Goal: Task Accomplishment & Management: Use online tool/utility

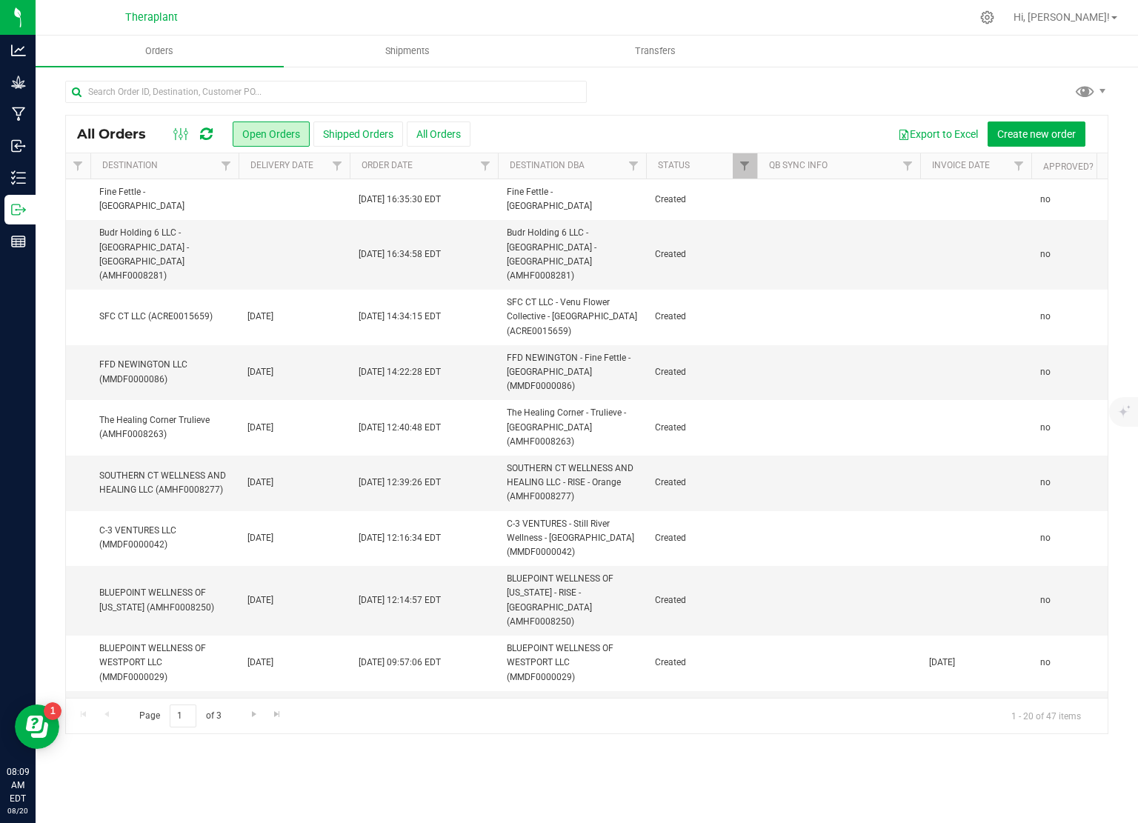
scroll to position [0, 387]
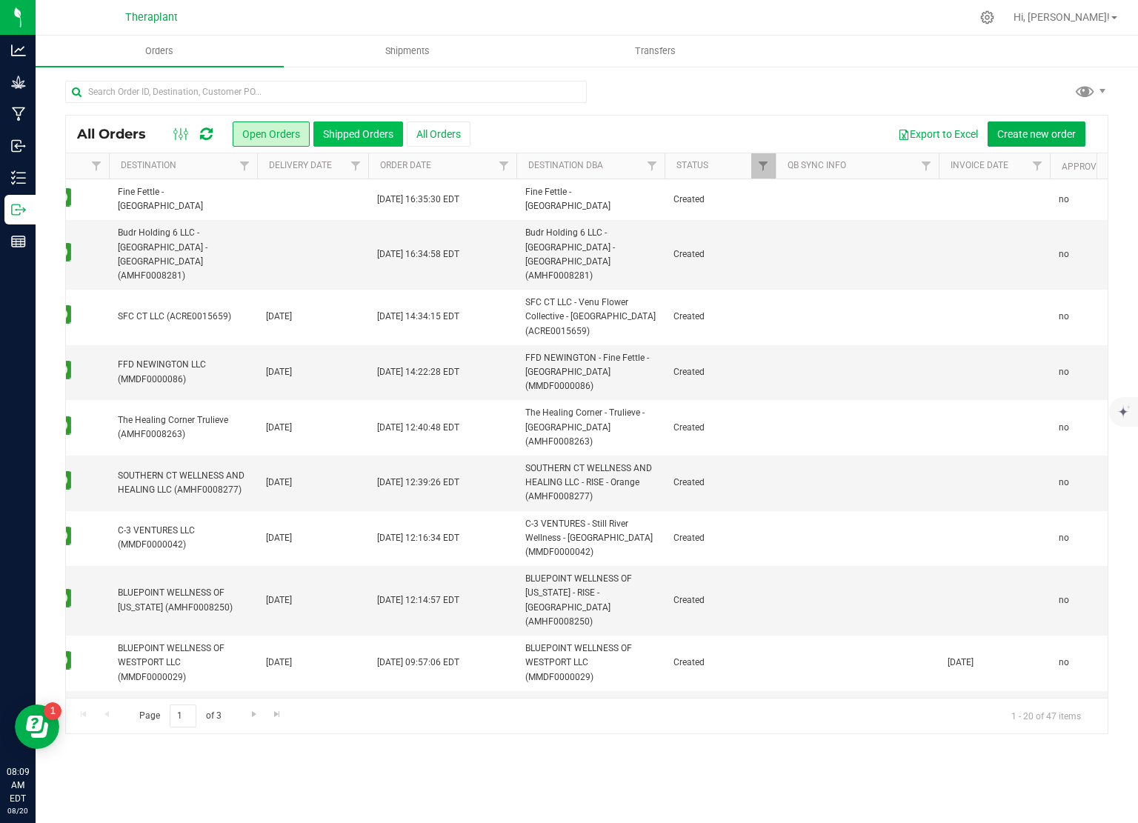
click at [367, 130] on button "Shipped Orders" at bounding box center [358, 133] width 90 height 25
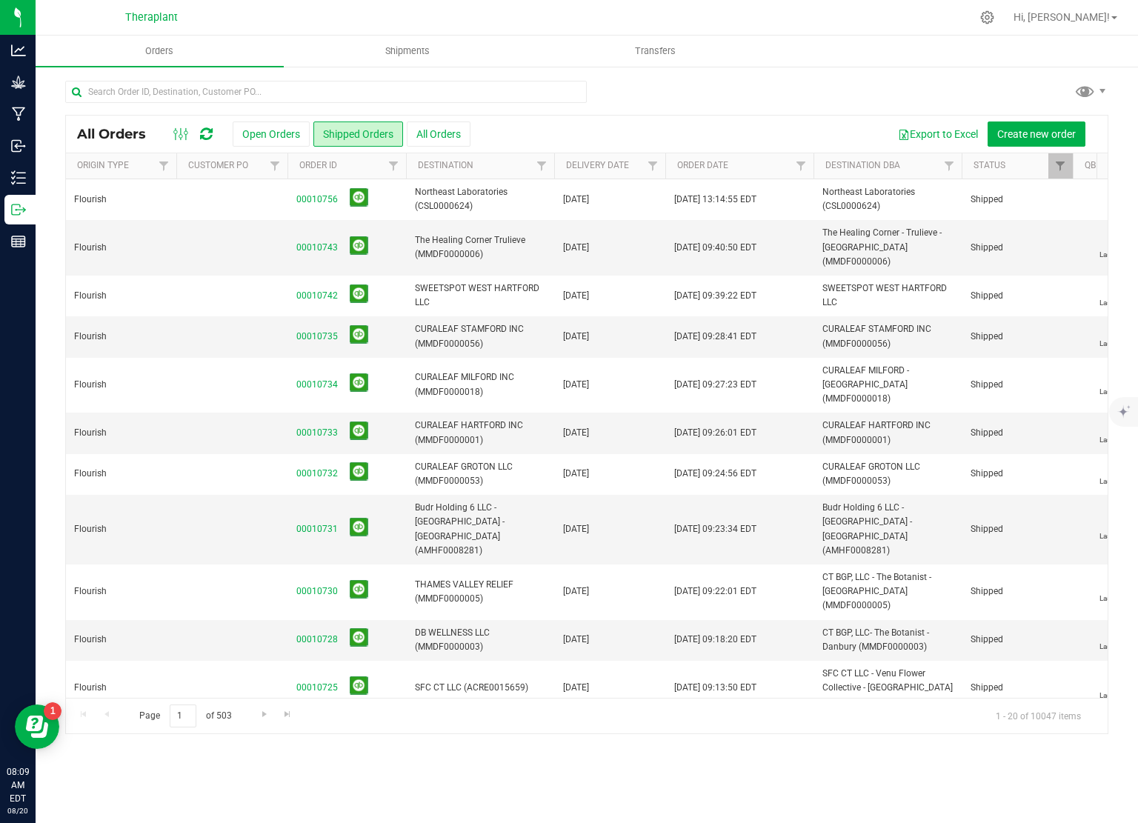
scroll to position [0, 35]
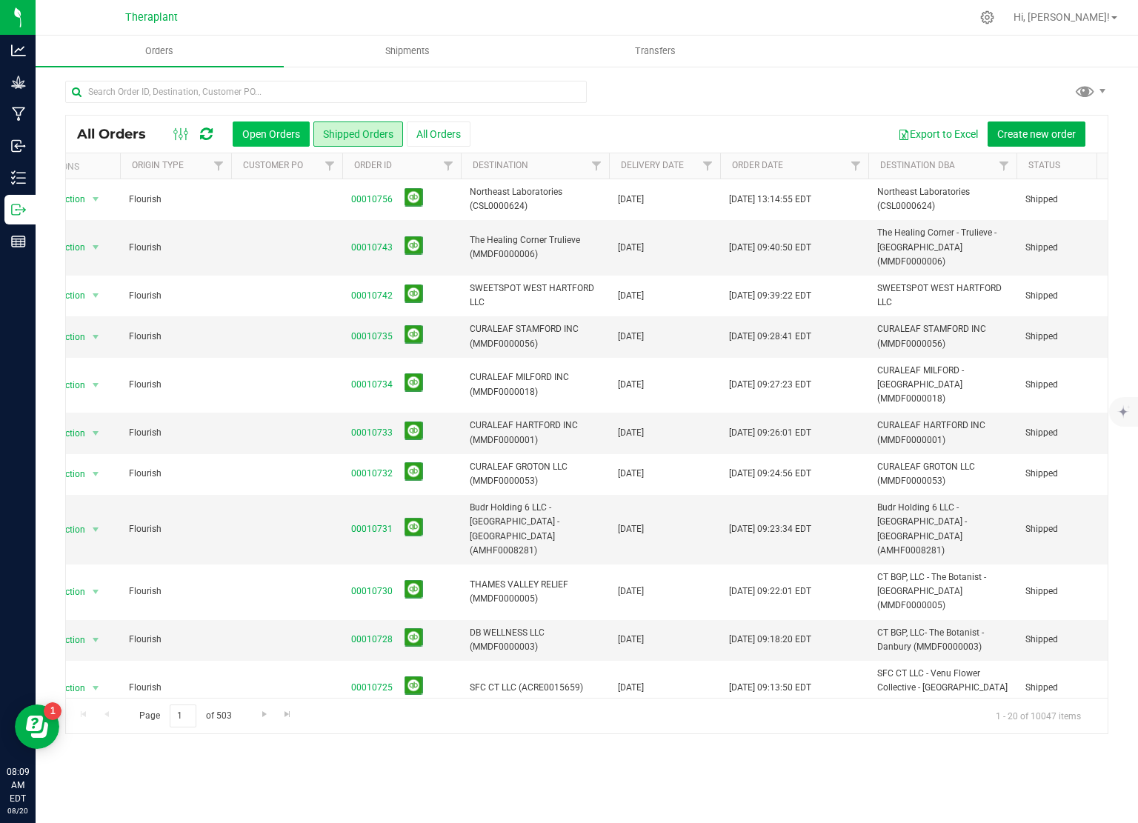
click at [267, 137] on button "Open Orders" at bounding box center [271, 133] width 77 height 25
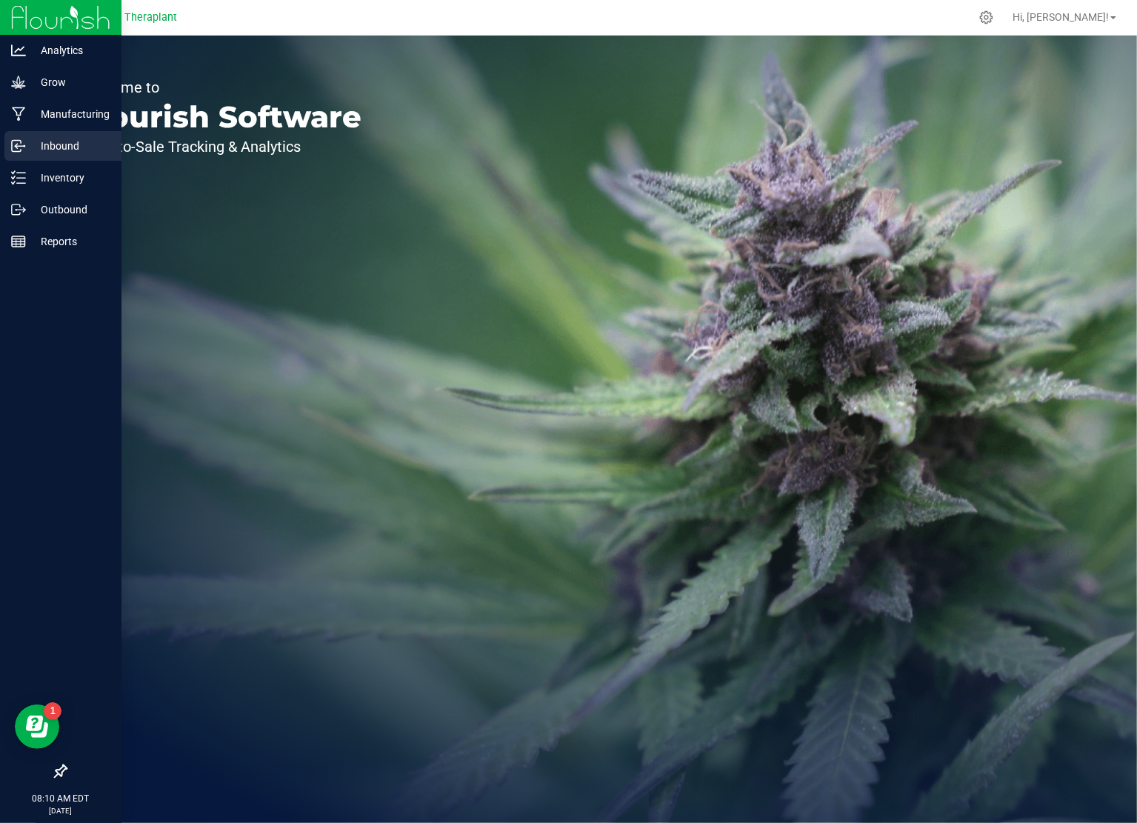
click at [30, 144] on p "Inbound" at bounding box center [70, 146] width 89 height 18
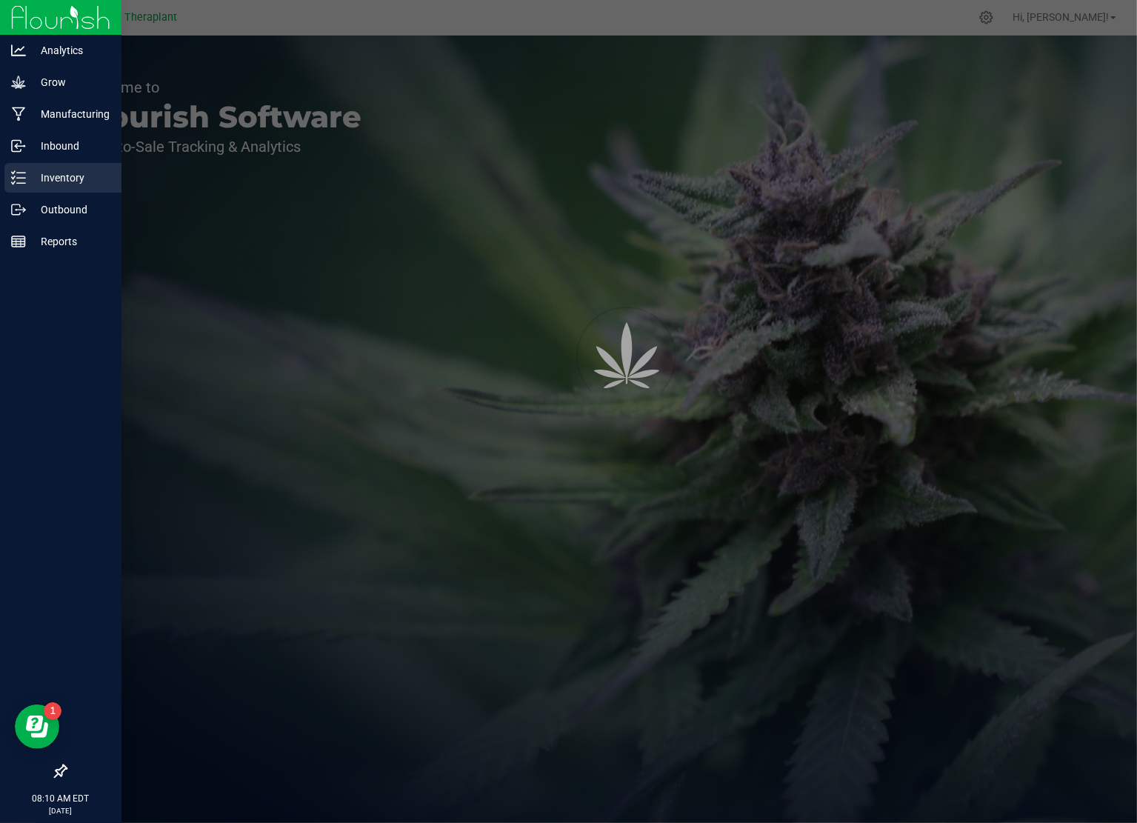
click at [50, 174] on p "Inventory" at bounding box center [70, 178] width 89 height 18
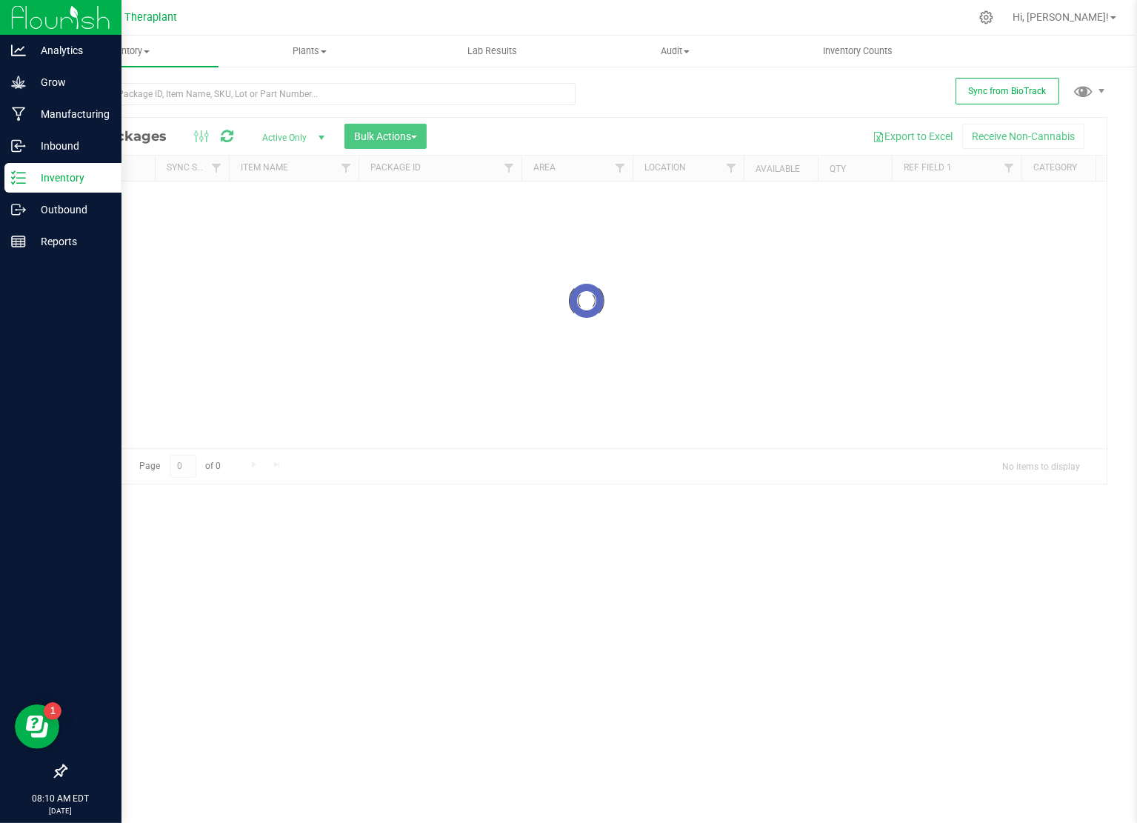
click at [50, 174] on p "Inventory" at bounding box center [70, 178] width 89 height 18
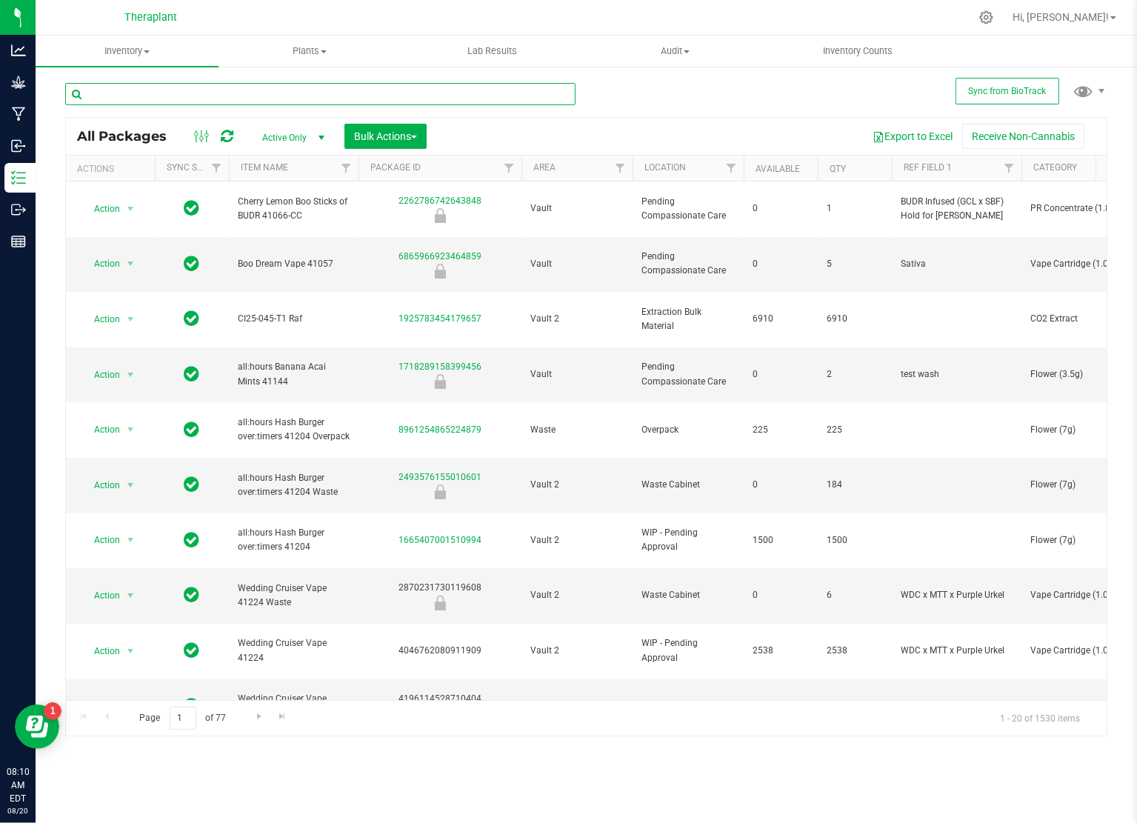
click at [378, 92] on input "text" at bounding box center [320, 94] width 510 height 22
click at [733, 170] on span "Filter" at bounding box center [731, 168] width 12 height 12
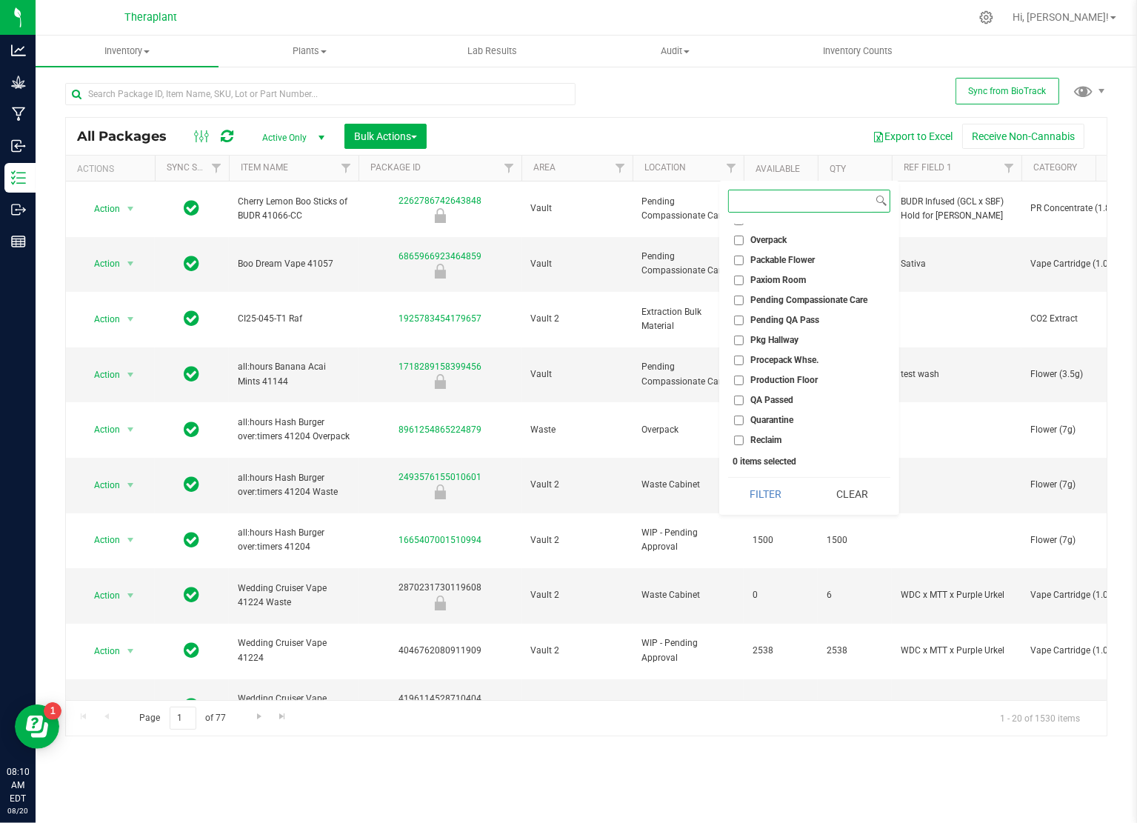
scroll to position [410, 0]
click at [737, 381] on input "QA Passed" at bounding box center [739, 381] width 10 height 10
checkbox input "true"
click at [782, 489] on button "Filter" at bounding box center [766, 494] width 76 height 33
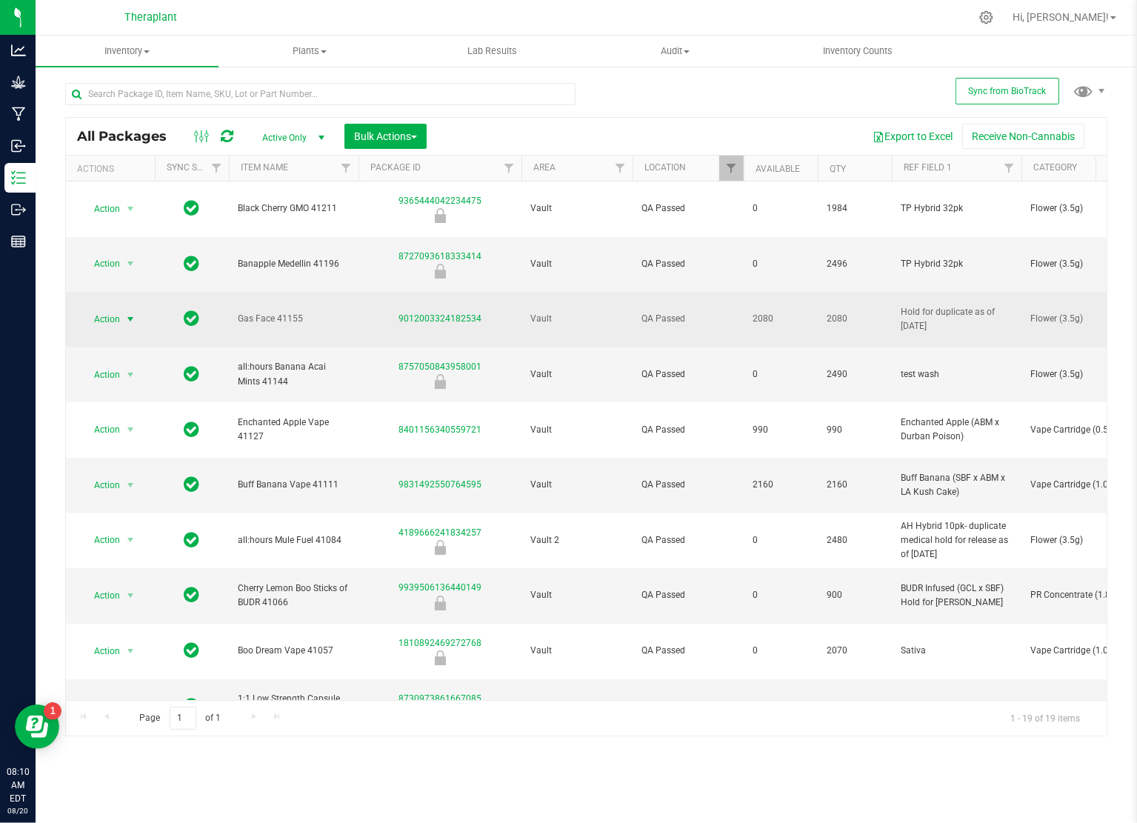
click at [136, 313] on span "select" at bounding box center [130, 319] width 12 height 12
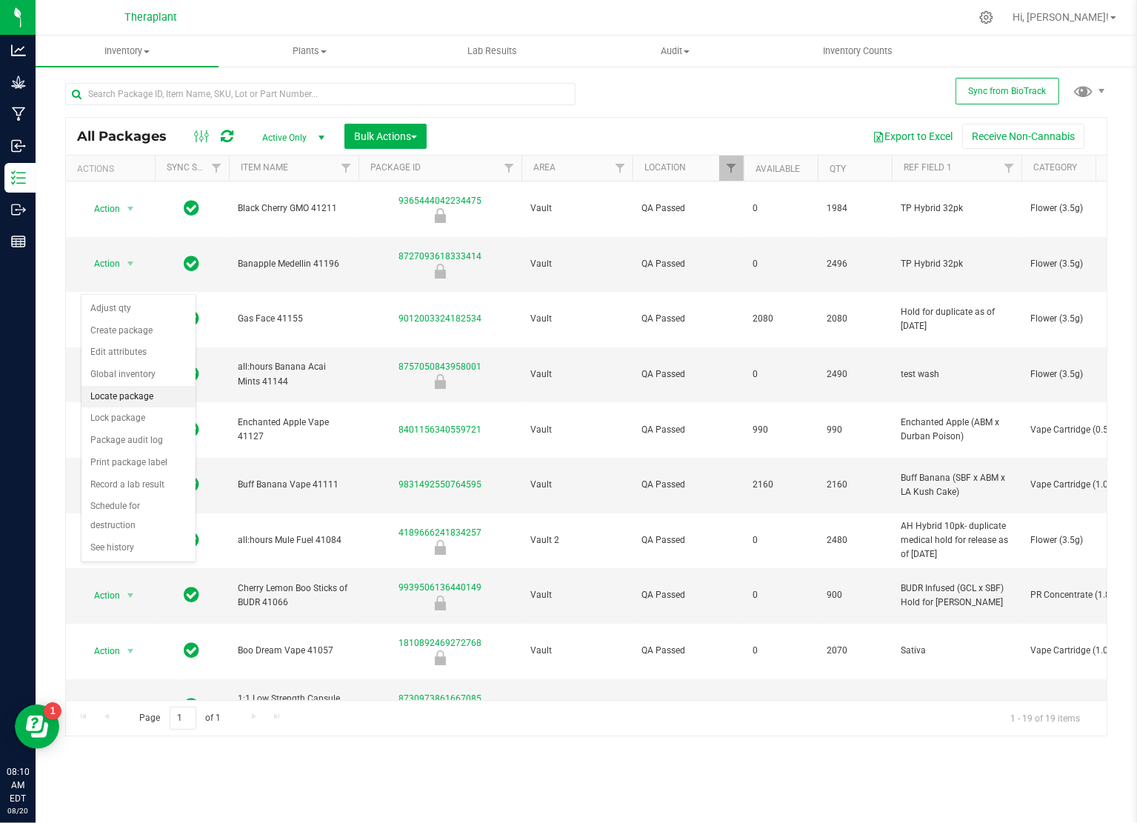
click at [126, 392] on li "Locate package" at bounding box center [138, 397] width 114 height 22
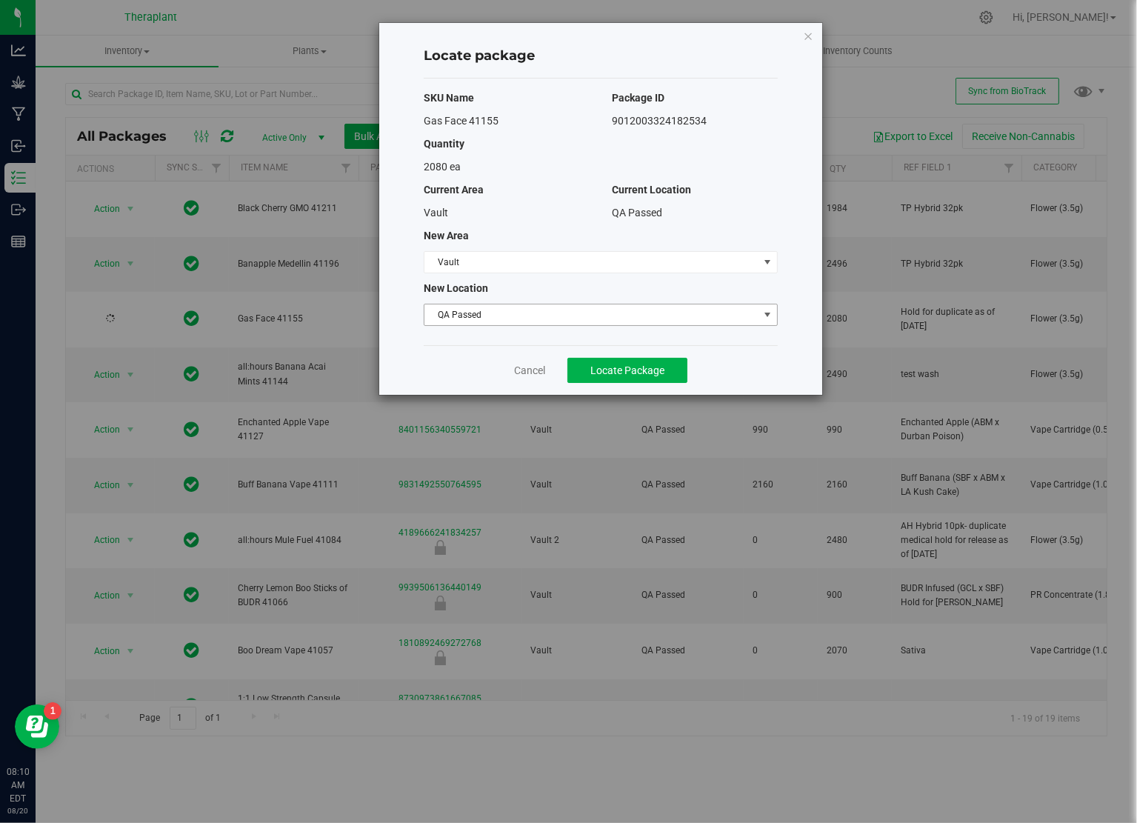
click at [550, 299] on div "SKU Name Package ID Gas Face 41155 9012003324182534 Quantity 2080 ea Current Ar…" at bounding box center [601, 212] width 354 height 267
click at [542, 310] on span "QA Passed" at bounding box center [591, 314] width 334 height 21
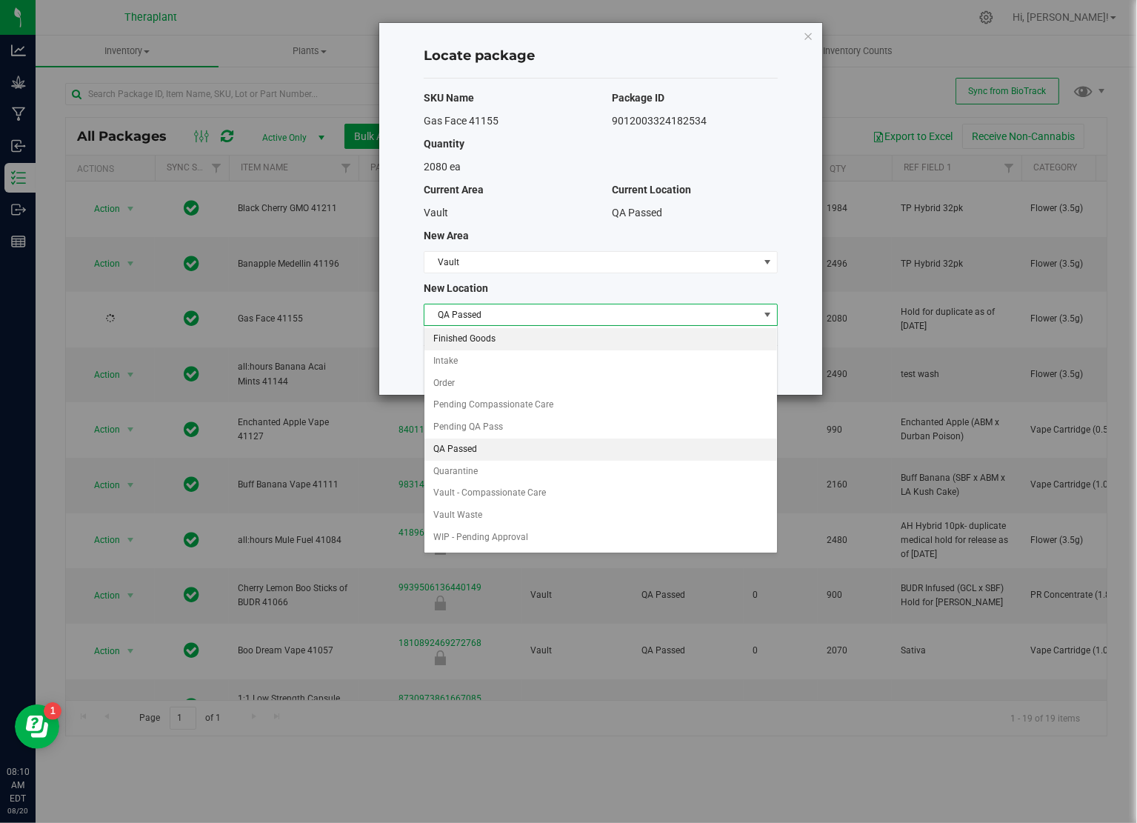
click at [490, 331] on li "Finished Goods" at bounding box center [600, 339] width 353 height 22
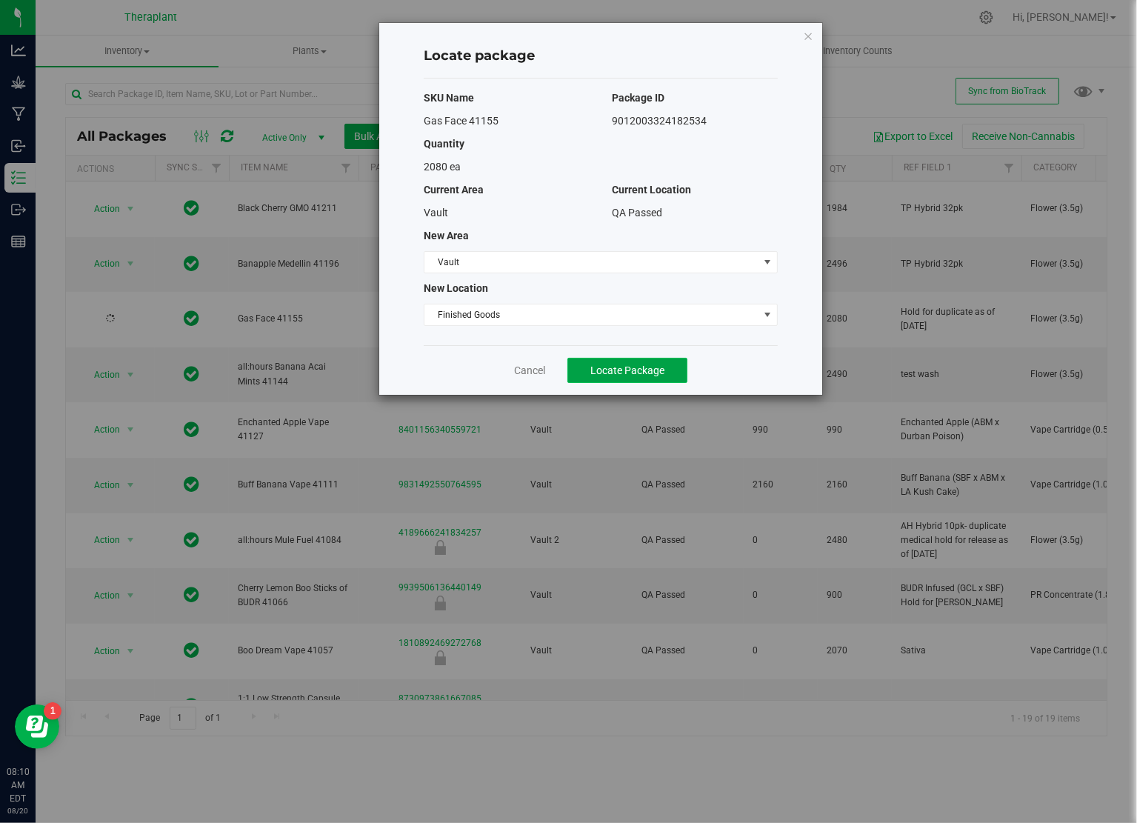
click at [634, 367] on span "Locate Package" at bounding box center [627, 370] width 74 height 12
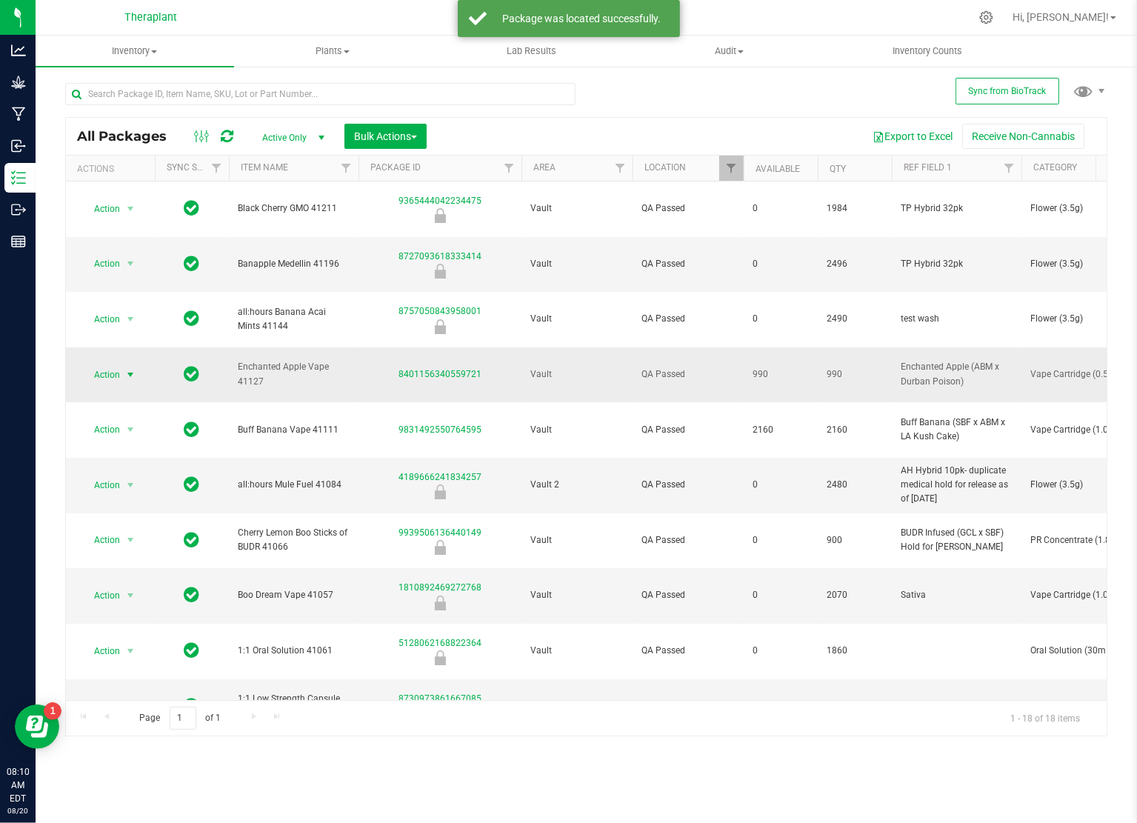
click at [133, 369] on span "select" at bounding box center [130, 375] width 12 height 12
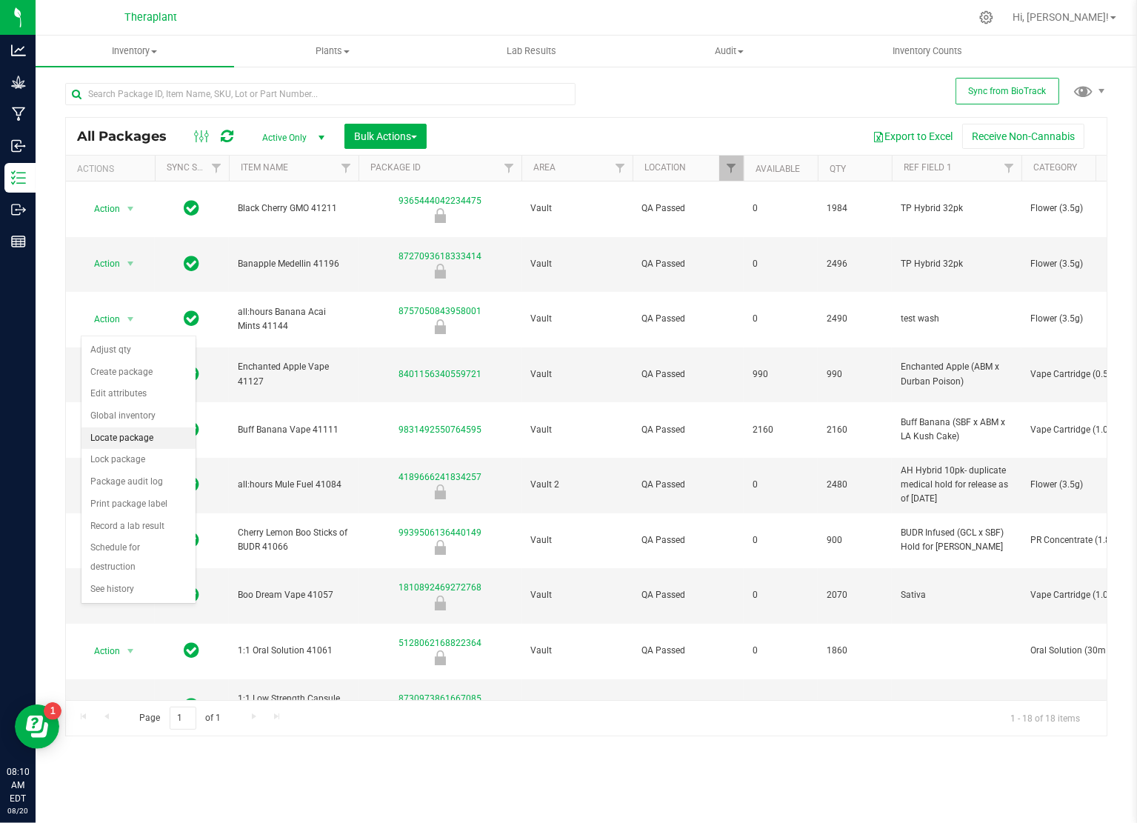
click at [136, 433] on li "Locate package" at bounding box center [138, 438] width 114 height 22
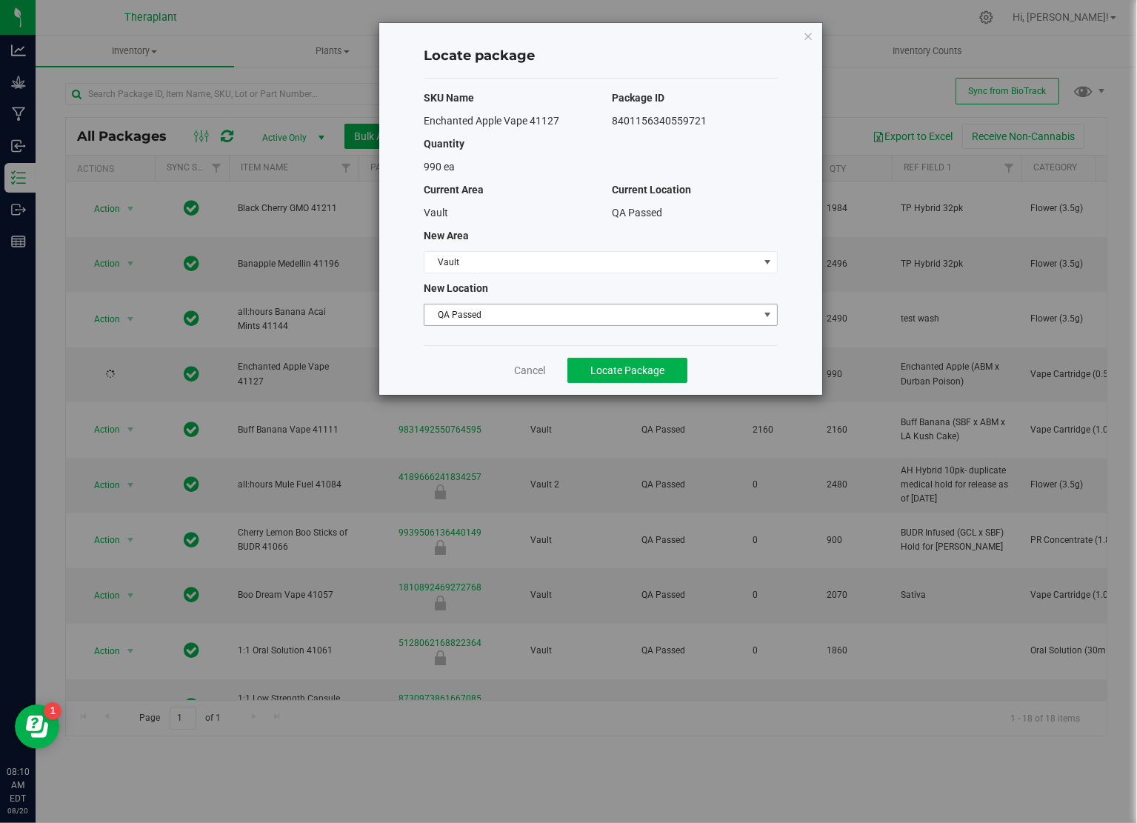
click at [479, 318] on span "QA Passed" at bounding box center [591, 314] width 334 height 21
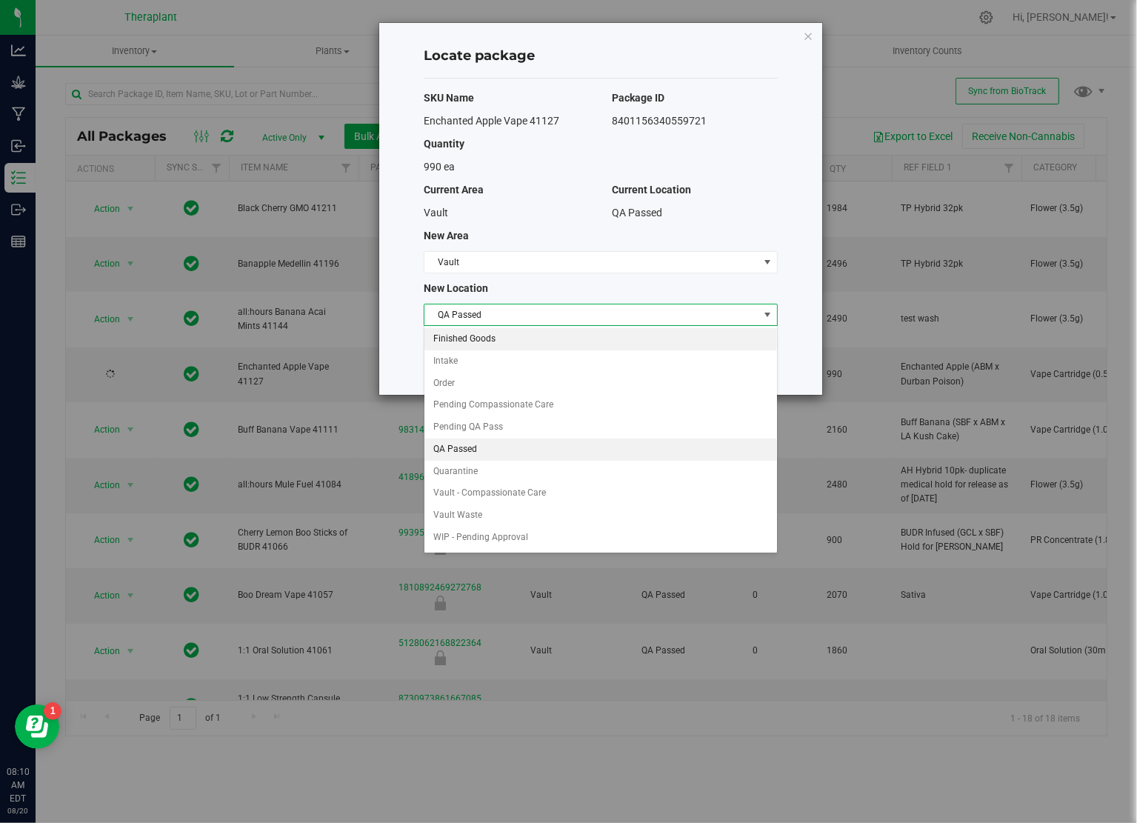
click at [471, 342] on li "Finished Goods" at bounding box center [600, 339] width 353 height 22
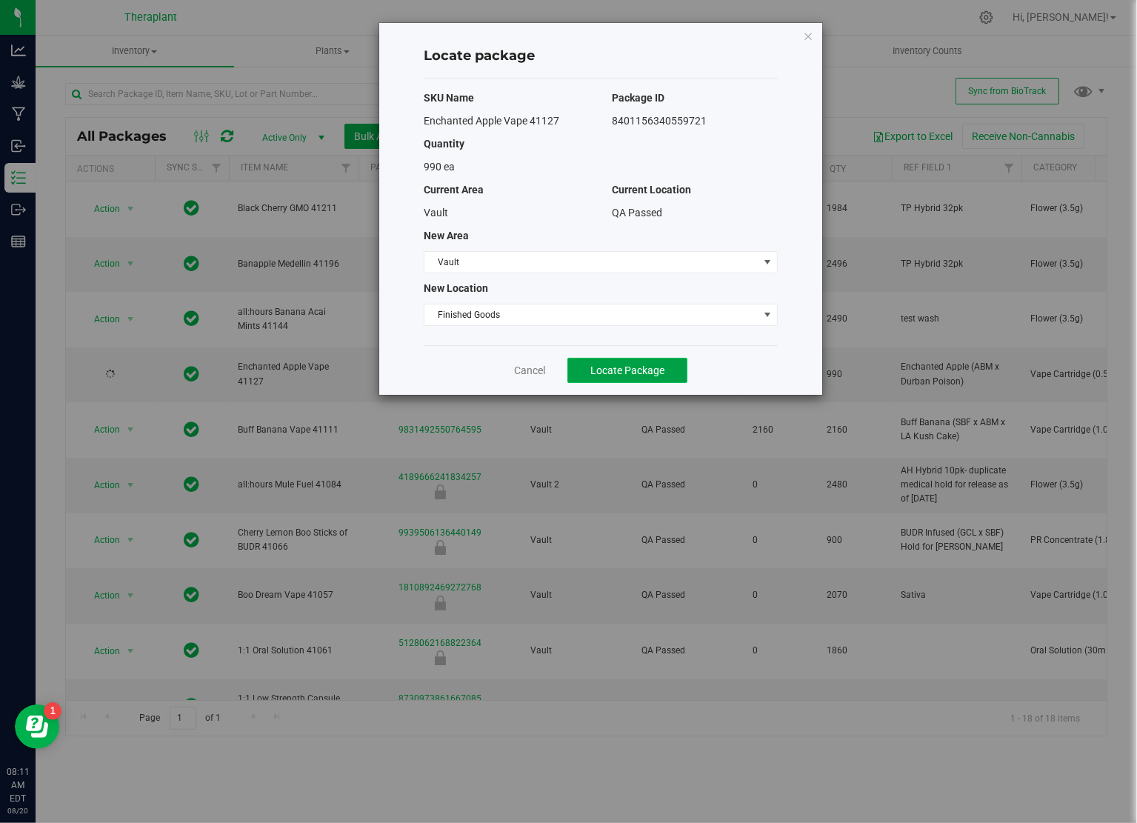
click at [635, 376] on button "Locate Package" at bounding box center [627, 370] width 120 height 25
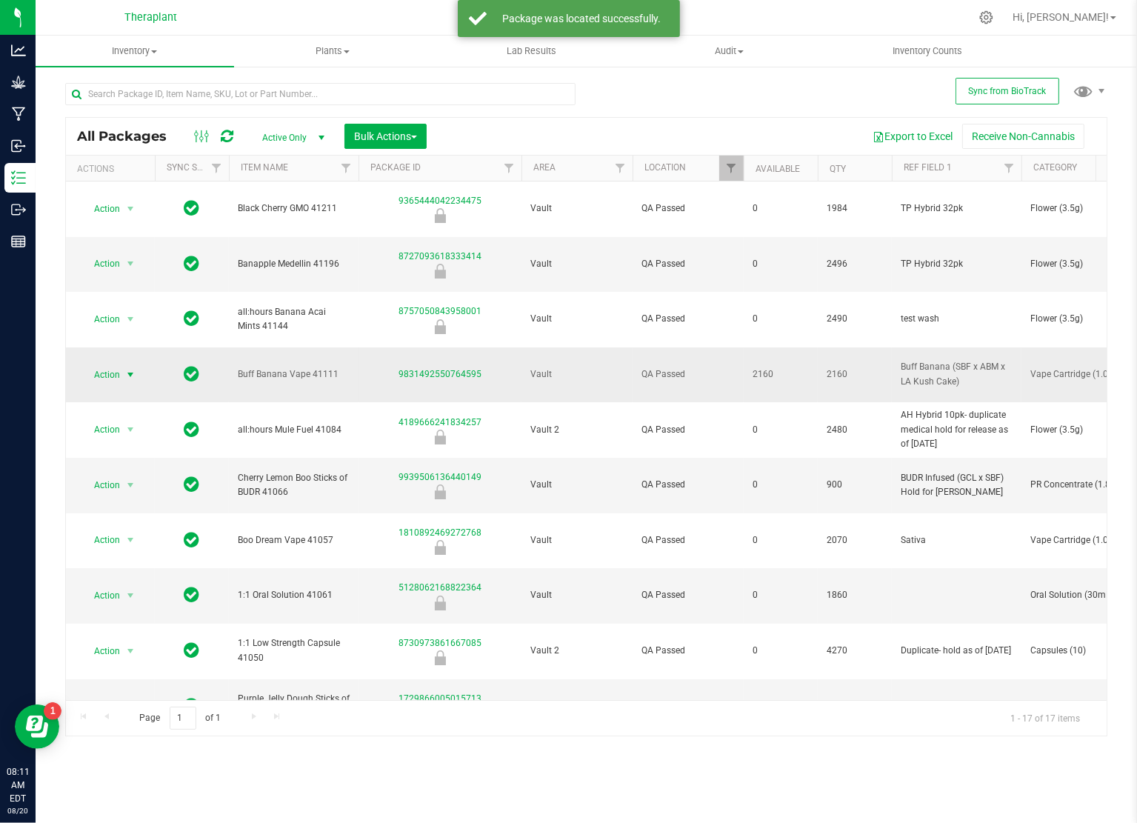
click at [124, 369] on span "select" at bounding box center [130, 375] width 12 height 12
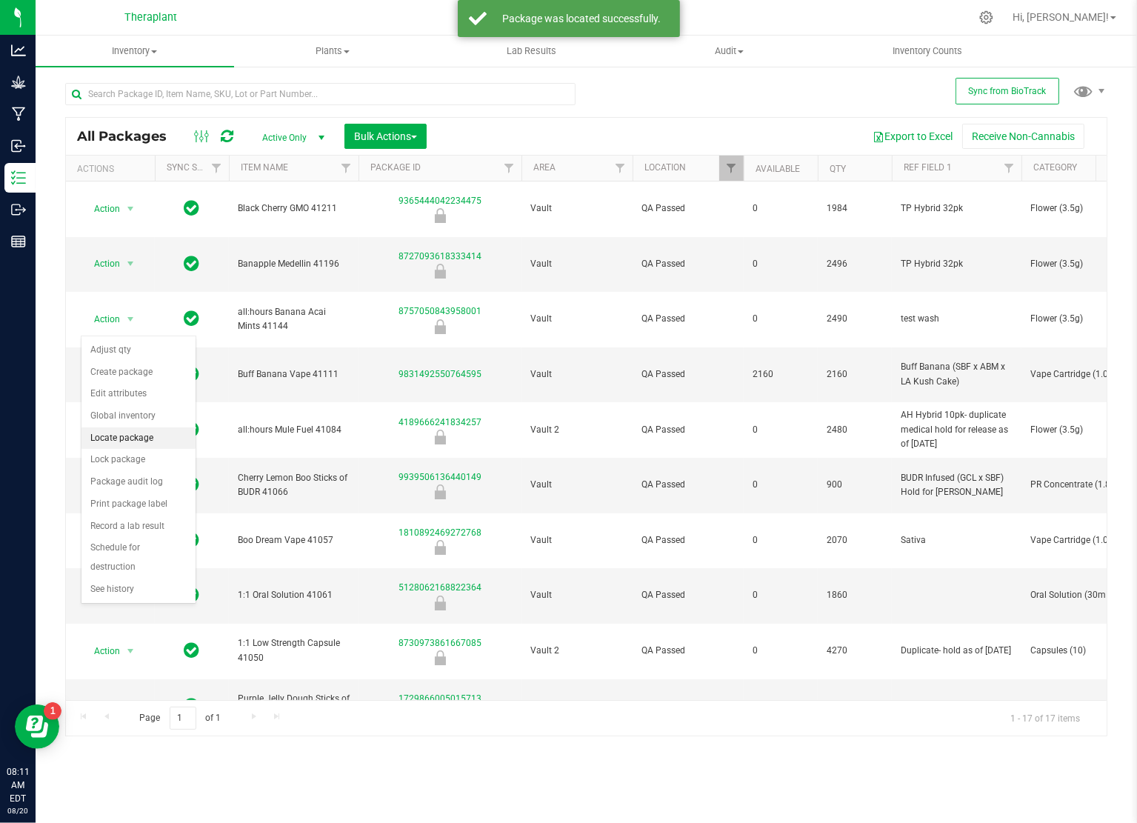
click at [150, 429] on li "Locate package" at bounding box center [138, 438] width 114 height 22
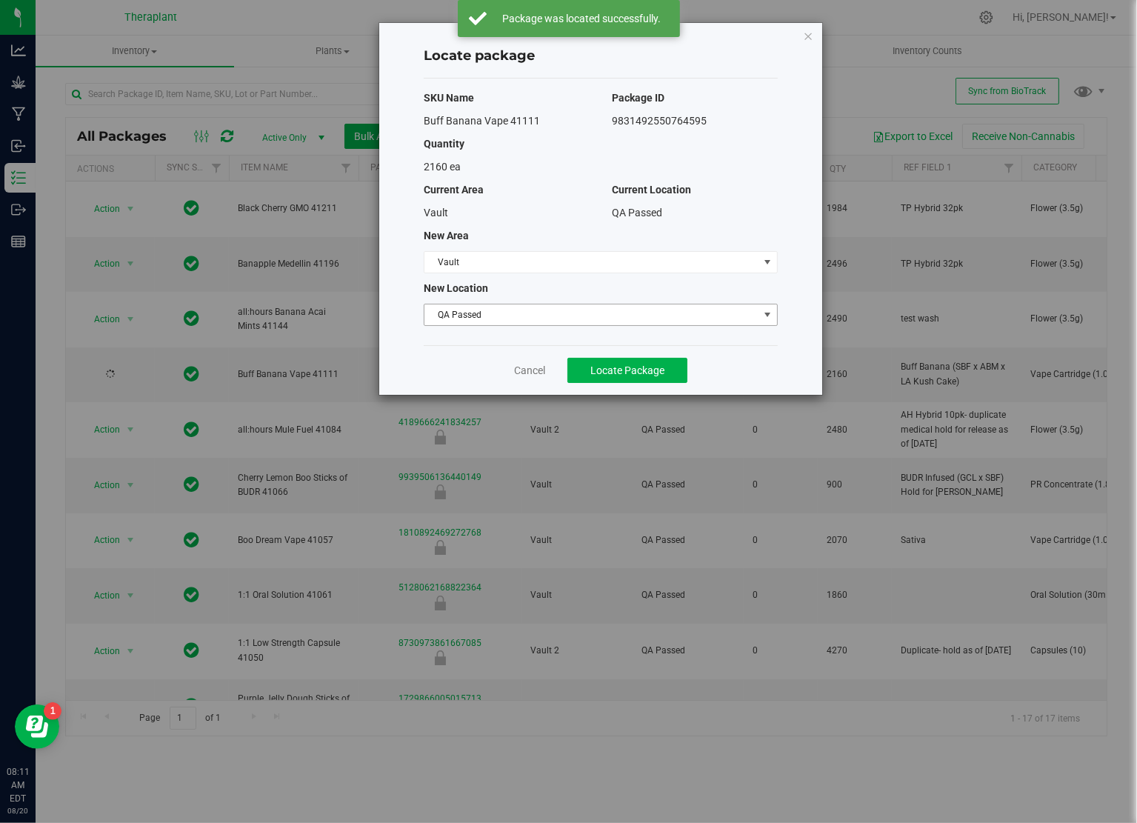
click at [481, 313] on span "QA Passed" at bounding box center [591, 314] width 334 height 21
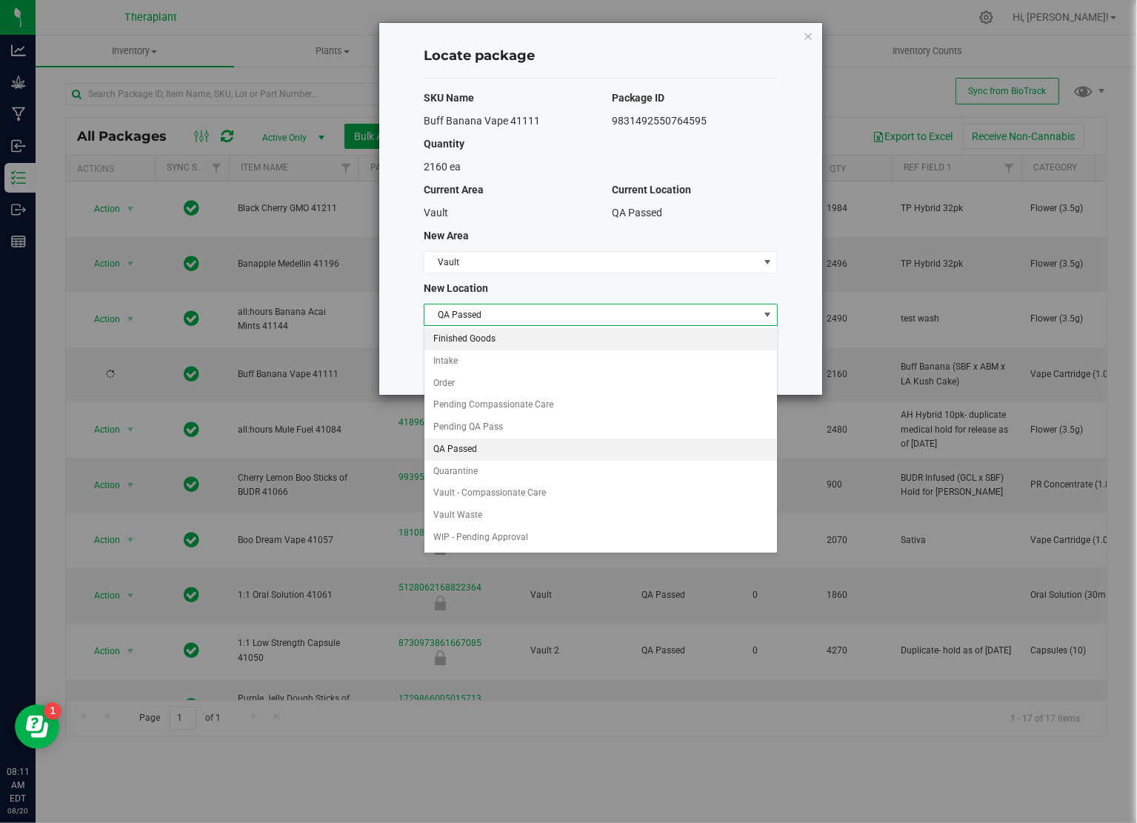
click at [468, 342] on li "Finished Goods" at bounding box center [600, 339] width 353 height 22
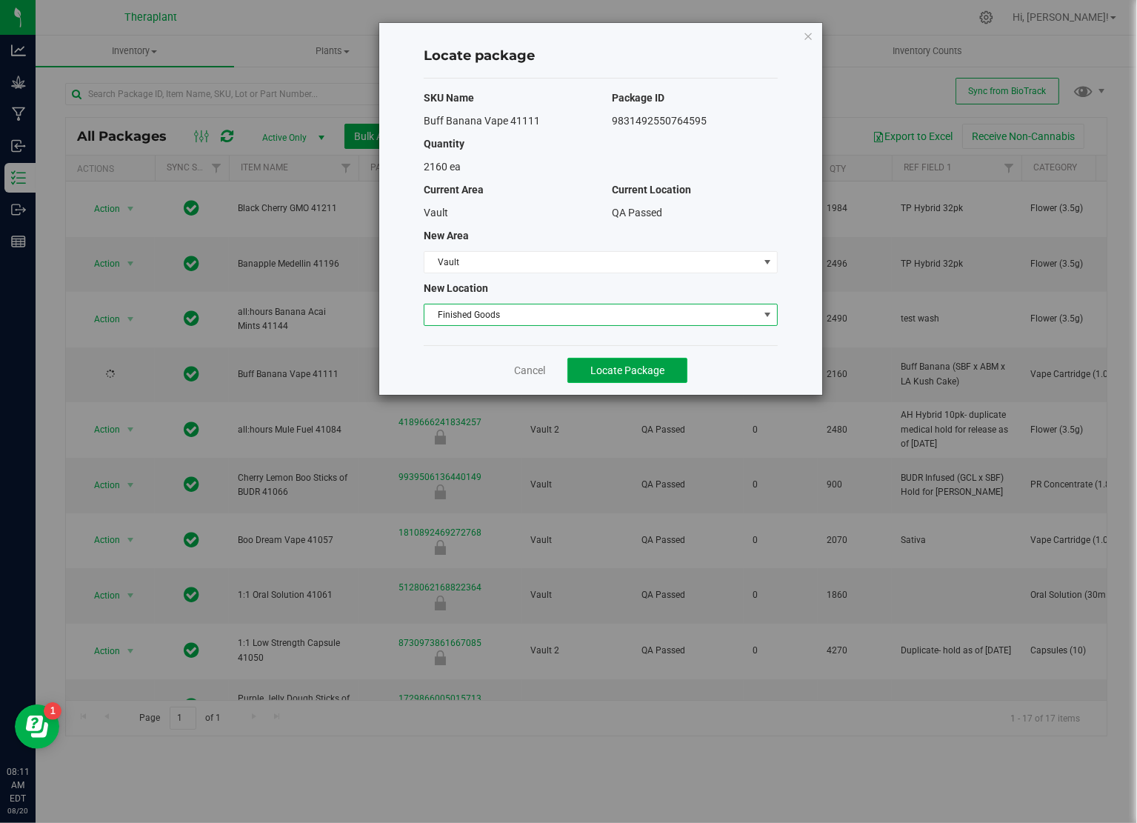
click at [589, 361] on button "Locate Package" at bounding box center [627, 370] width 120 height 25
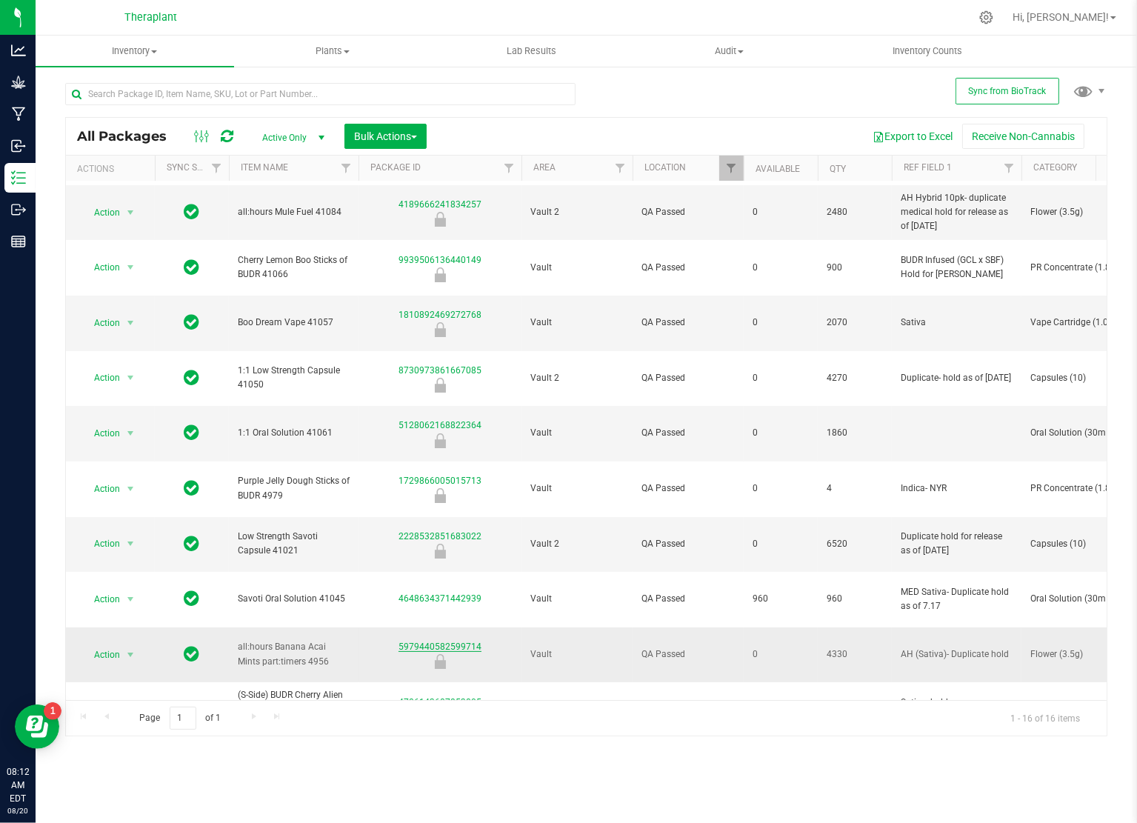
scroll to position [223, 0]
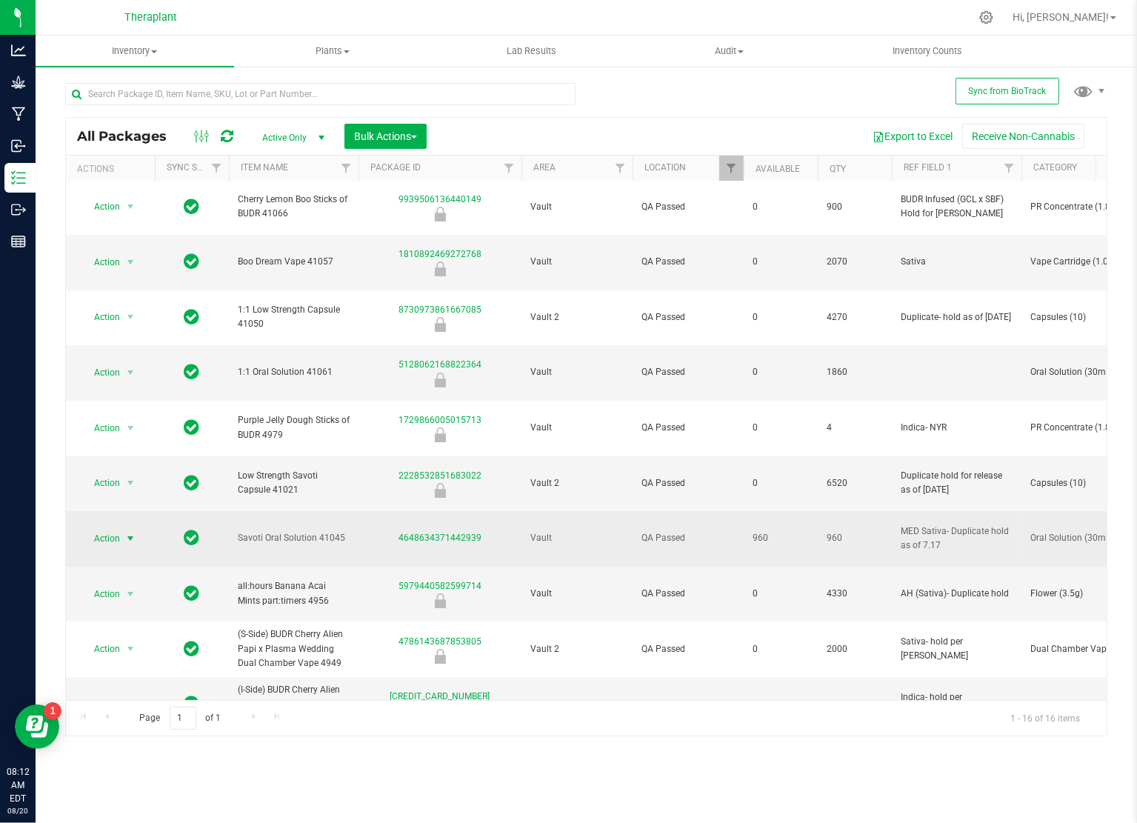
click at [121, 528] on span "select" at bounding box center [130, 538] width 19 height 21
click at [373, 531] on div "4648634371442939" at bounding box center [439, 538] width 167 height 14
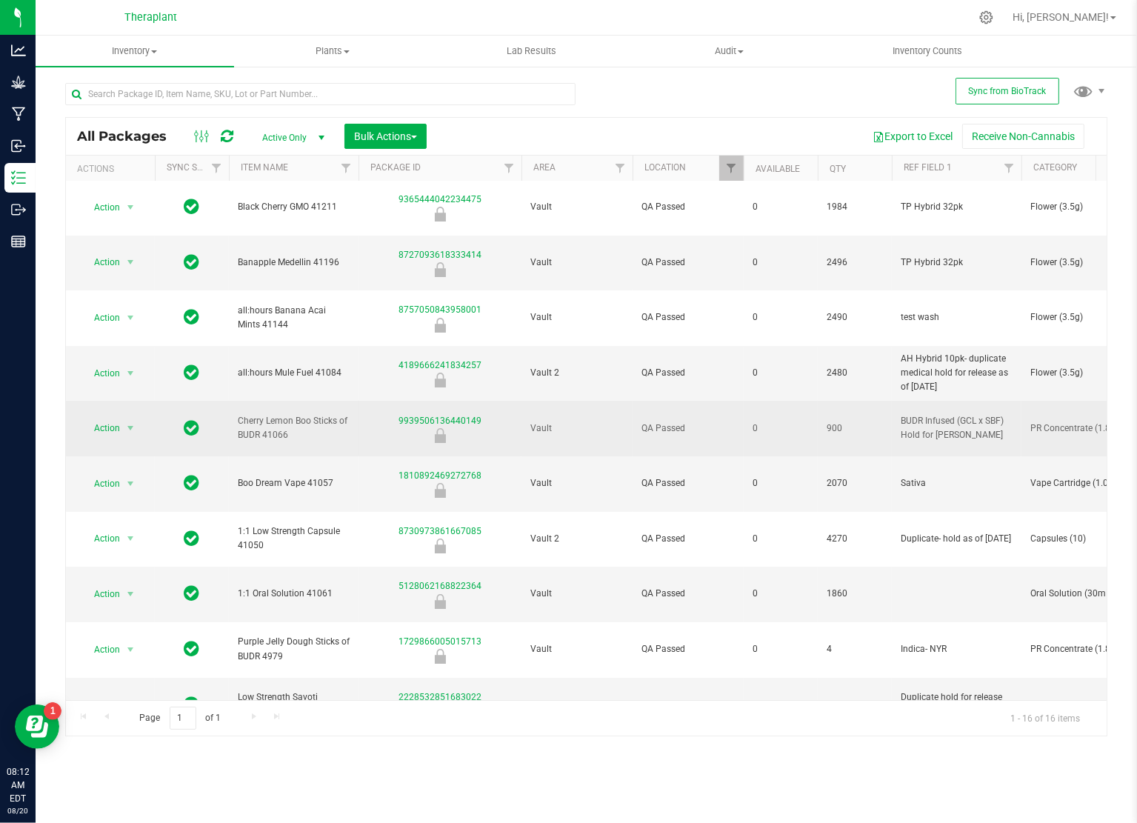
scroll to position [0, 0]
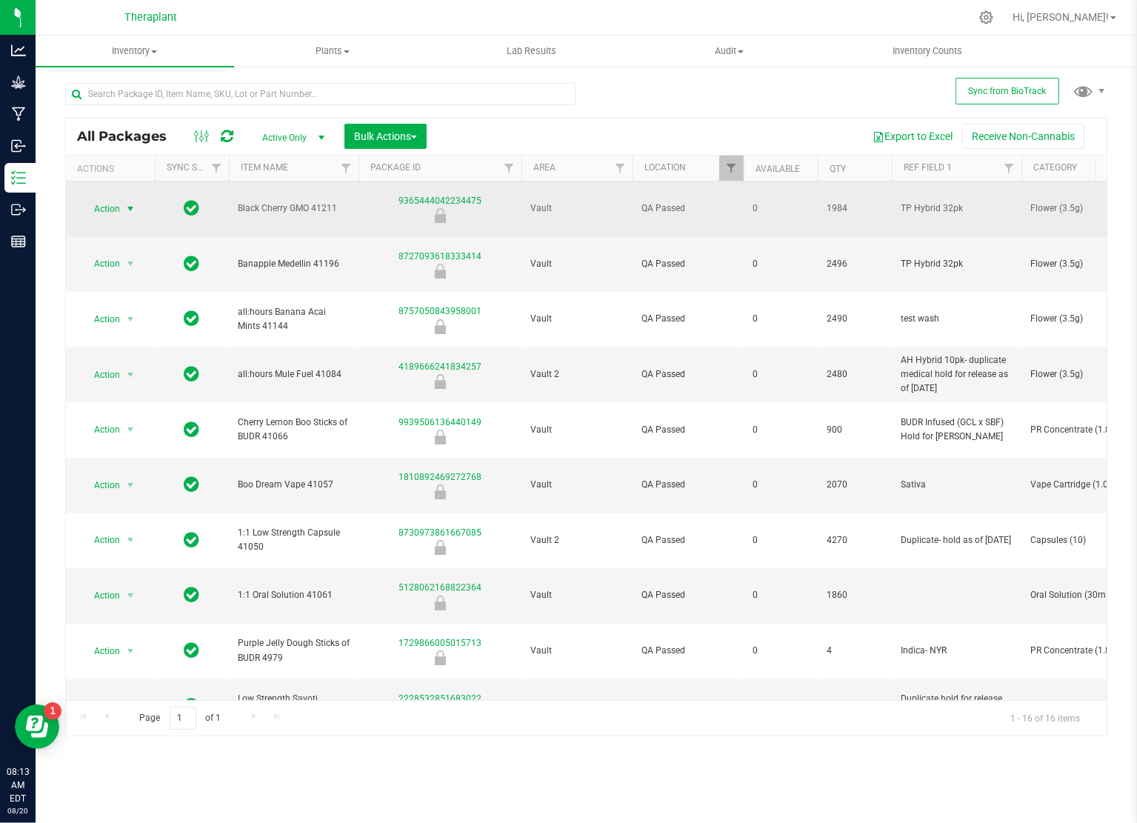
click at [123, 207] on span "select" at bounding box center [130, 208] width 19 height 21
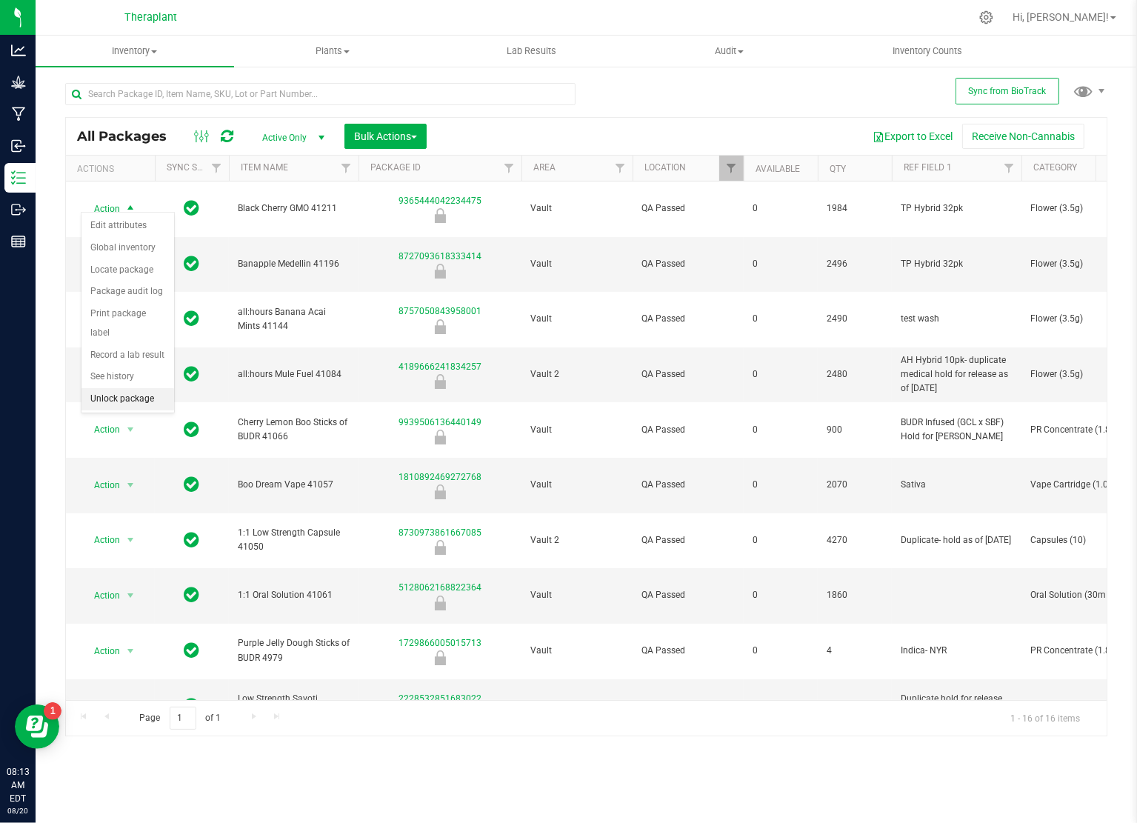
click at [136, 388] on li "Unlock package" at bounding box center [127, 399] width 93 height 22
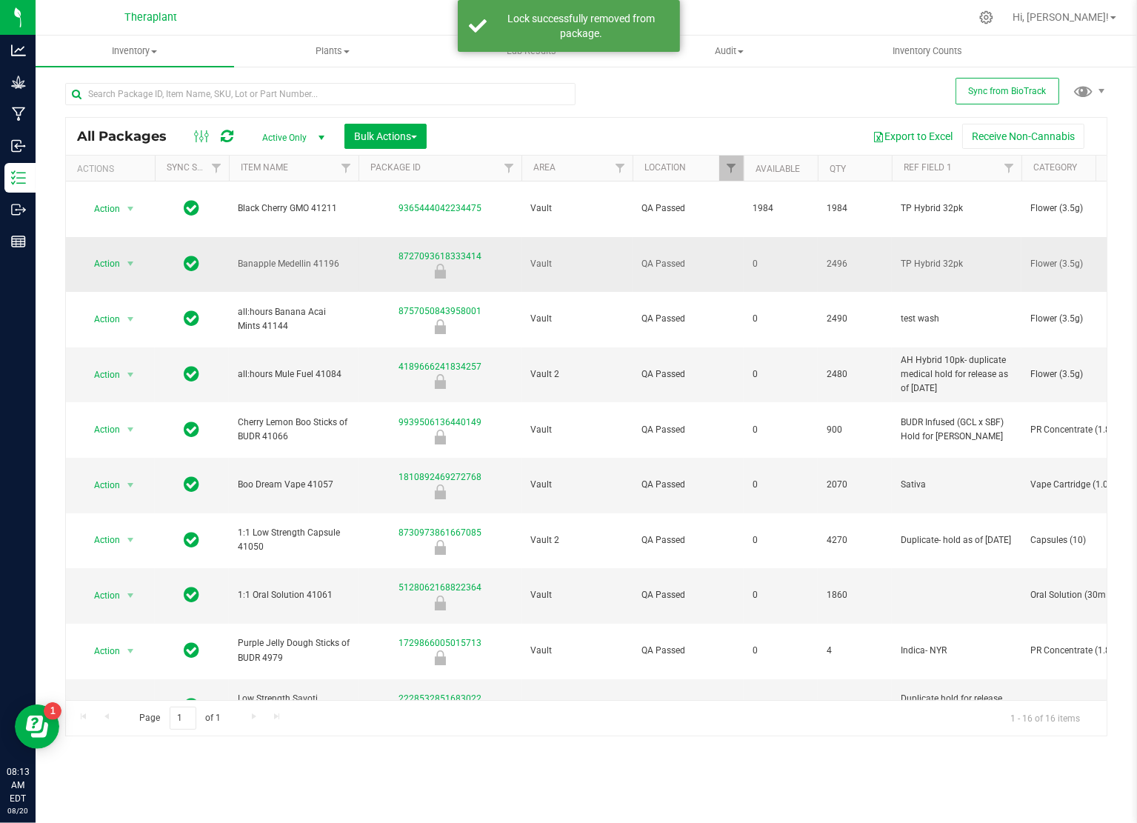
click at [973, 257] on span "TP Hybrid 32pk" at bounding box center [957, 264] width 112 height 14
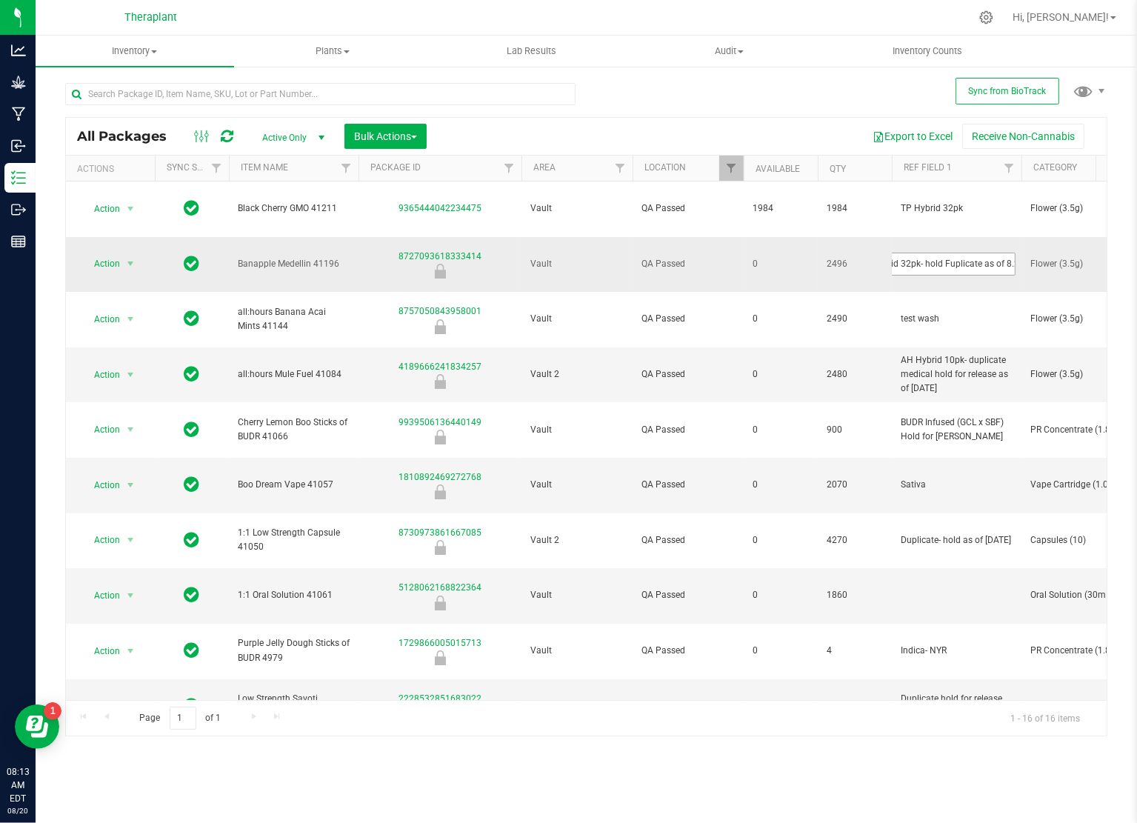
scroll to position [0, 46]
click at [941, 253] on input "TP Hybrid 32pk- hold Fuplicate as of 8.20" at bounding box center [953, 264] width 124 height 23
type input "TP Hybrid 32pk- hold Duplicate as of 8.20"
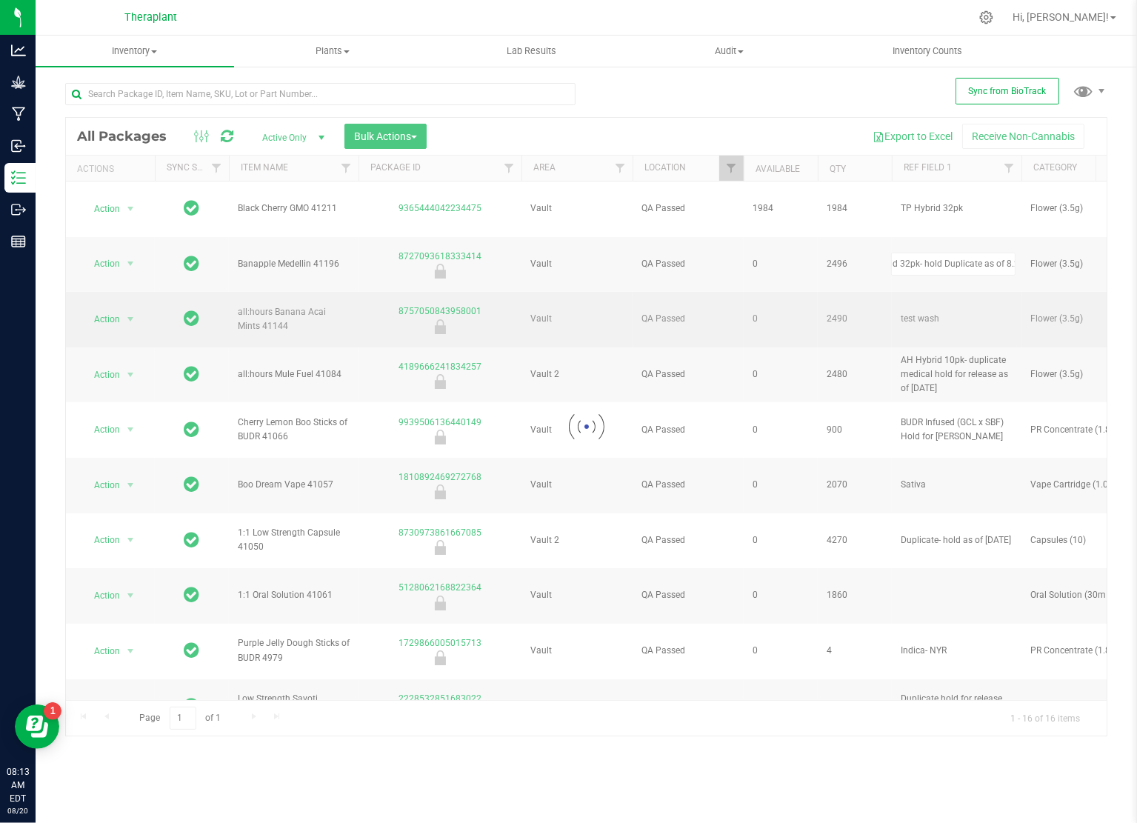
click at [960, 267] on div "Loading... All Packages Active Only Active Only Lab Samples Locked All External…" at bounding box center [586, 426] width 1042 height 619
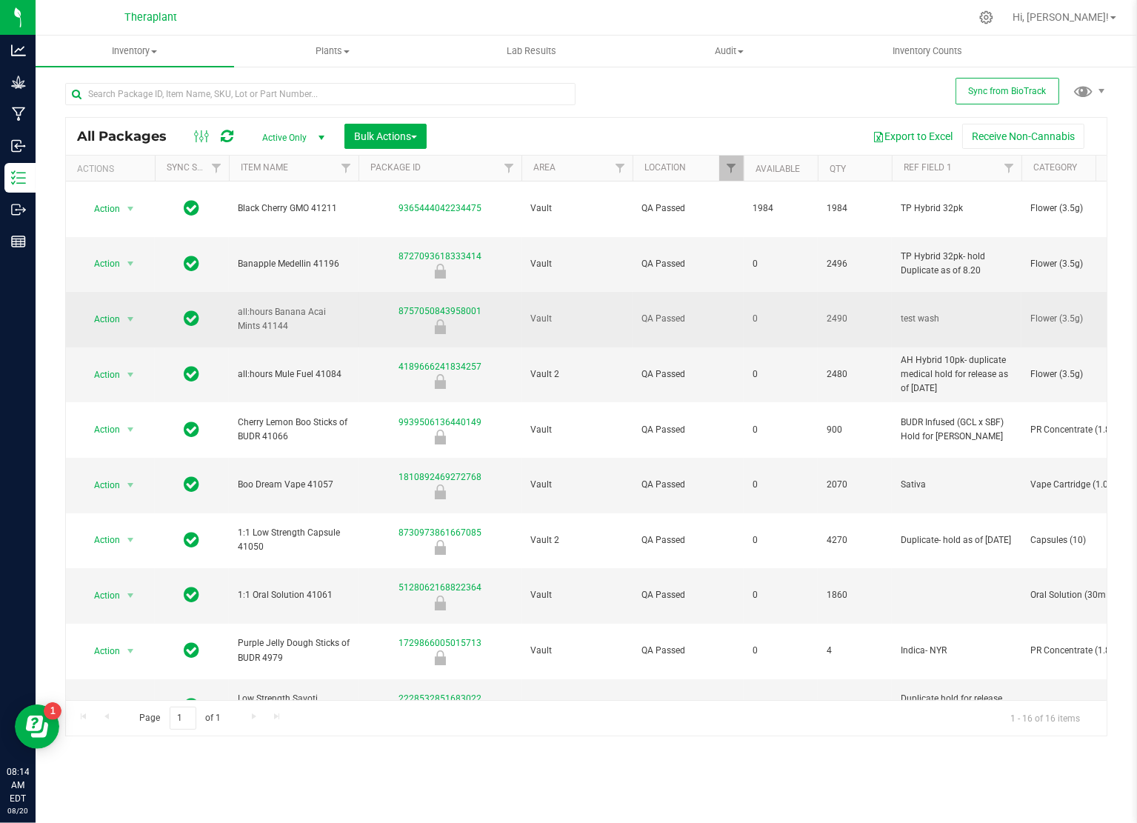
click at [927, 292] on td "test wash" at bounding box center [957, 320] width 130 height 56
drag, startPoint x: 939, startPoint y: 283, endPoint x: 881, endPoint y: 282, distance: 57.8
click at [417, 292] on div "All Packages Active Only Active Only Lab Samples Locked All External Internal B…" at bounding box center [586, 426] width 1042 height 619
click at [119, 309] on span "Action" at bounding box center [101, 319] width 40 height 21
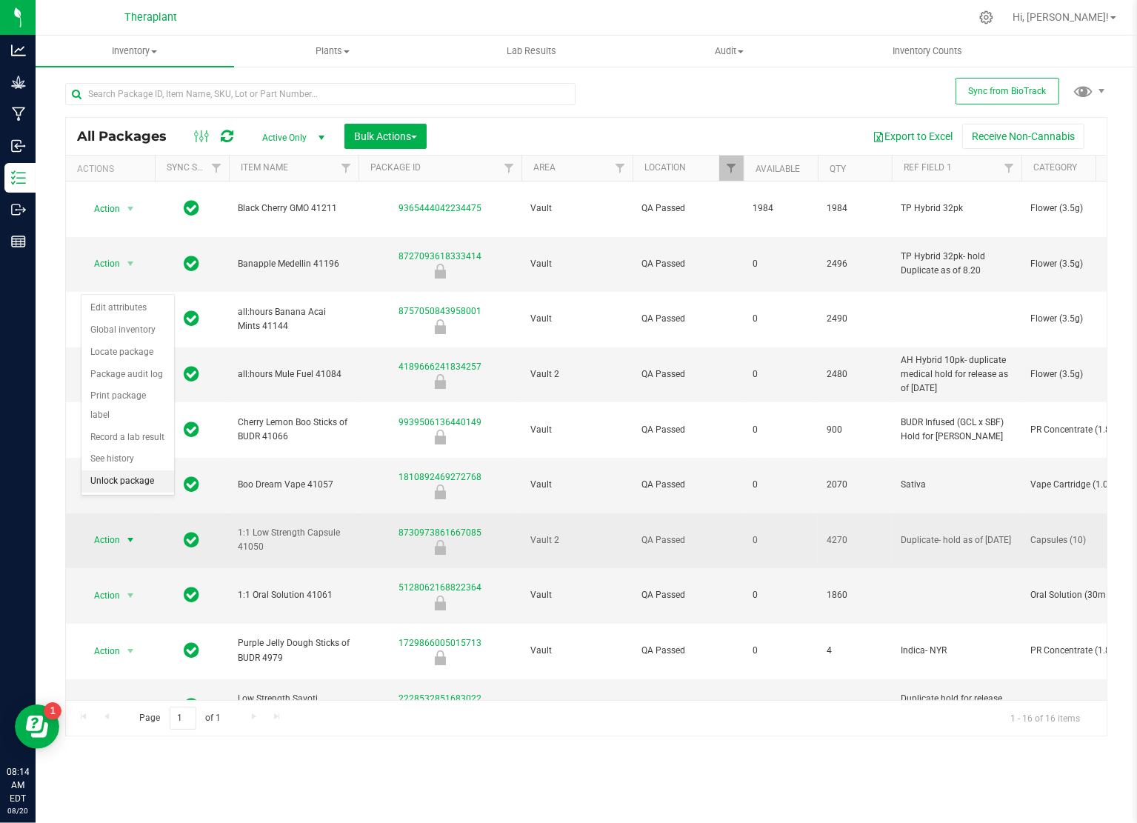
click at [133, 470] on li "Unlock package" at bounding box center [127, 481] width 93 height 22
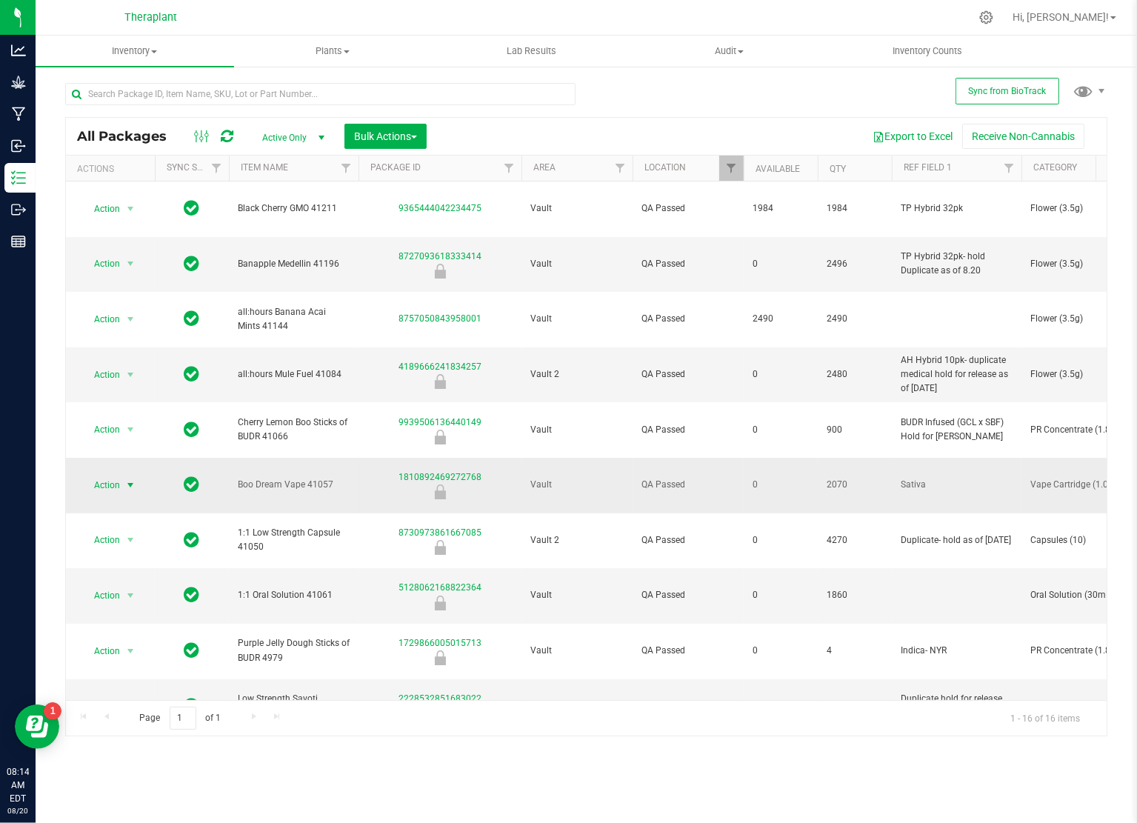
click at [124, 475] on span "select" at bounding box center [130, 485] width 19 height 21
click at [151, 608] on li "Unlock package" at bounding box center [127, 619] width 93 height 22
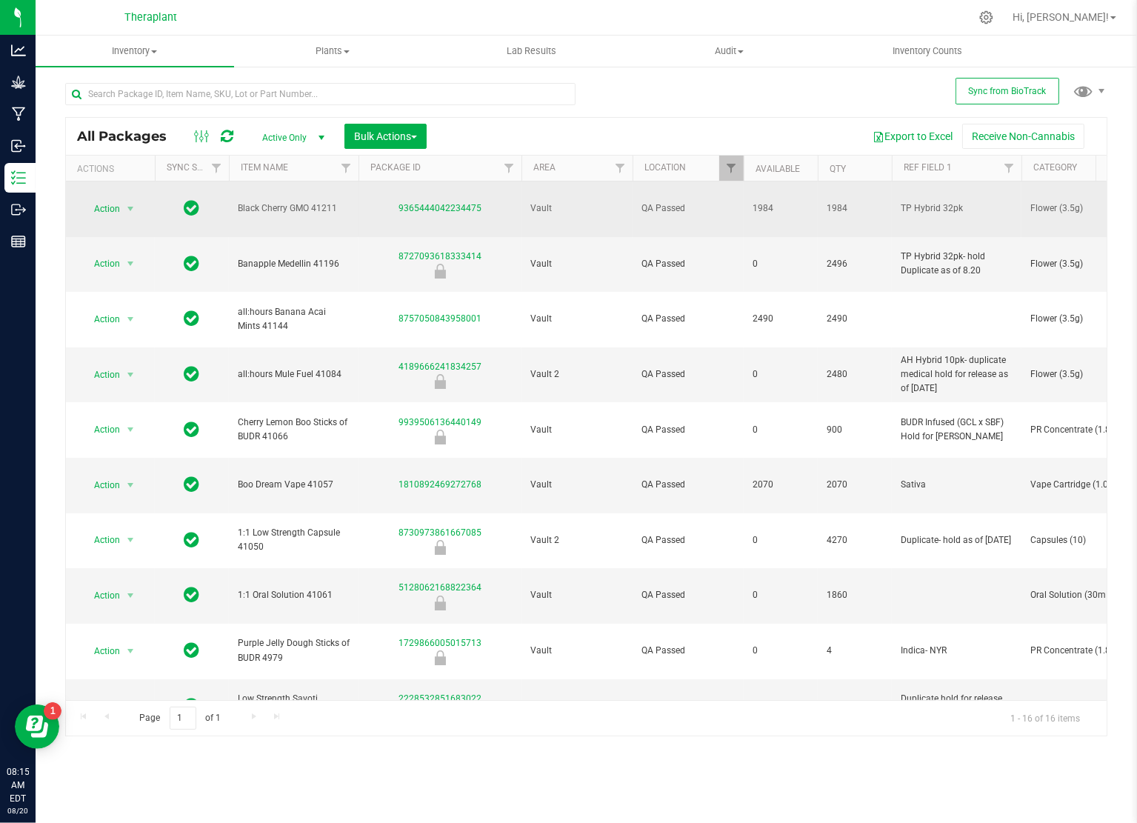
click at [1039, 201] on span "Flower (3.5g)" at bounding box center [1086, 208] width 112 height 14
click at [1038, 201] on span "Flower (3.5g)" at bounding box center [1086, 208] width 112 height 14
copy tr "Flower (3.5g)"
click at [273, 201] on span "Black Cherry GMO 41211" at bounding box center [294, 208] width 112 height 14
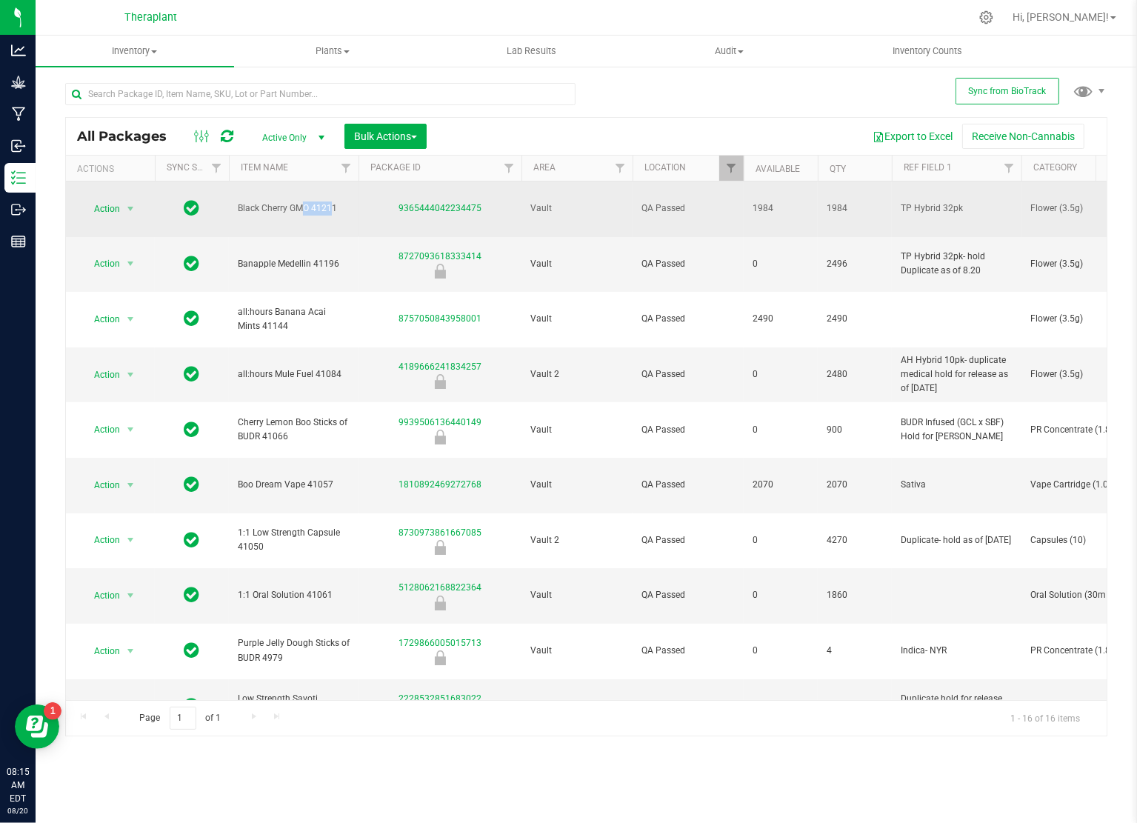
click at [273, 201] on span "Black Cherry GMO 41211" at bounding box center [294, 208] width 112 height 14
copy tr "Black Cherry GMO 41211"
click at [845, 204] on span "1984" at bounding box center [855, 208] width 56 height 14
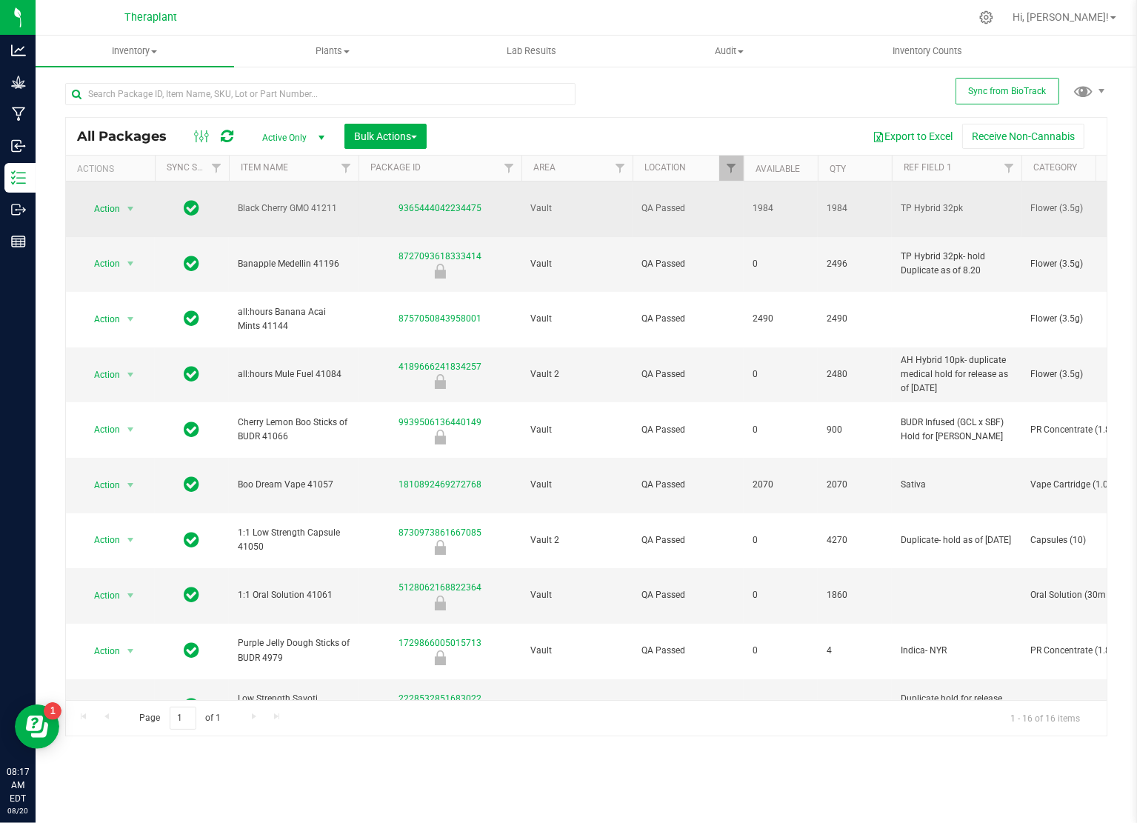
click at [845, 204] on span "1984" at bounding box center [855, 208] width 56 height 14
drag, startPoint x: 810, startPoint y: 198, endPoint x: 767, endPoint y: 198, distance: 42.2
click at [767, 201] on span "1984" at bounding box center [781, 208] width 56 height 14
copy span "1984"
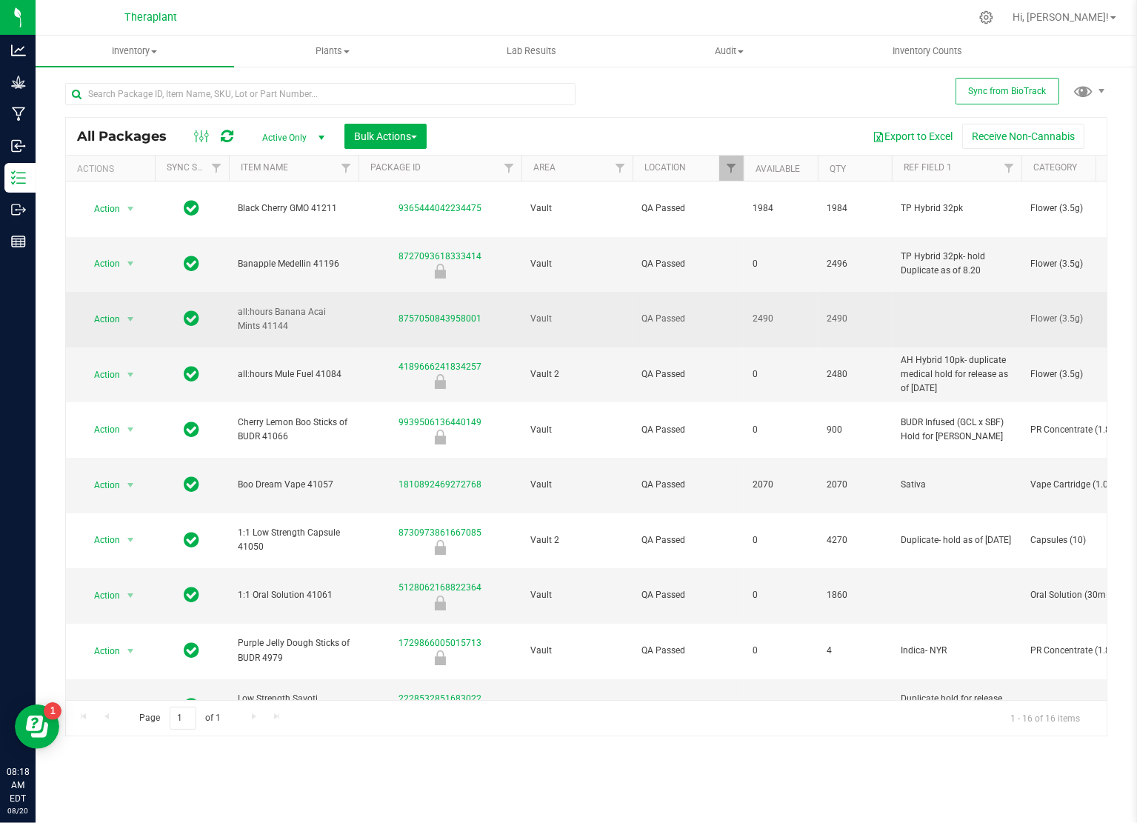
drag, startPoint x: 1031, startPoint y: 281, endPoint x: 1056, endPoint y: 281, distance: 25.2
click at [1032, 312] on span "Flower (3.5g)" at bounding box center [1086, 319] width 112 height 14
click at [1052, 312] on span "Flower (3.5g)" at bounding box center [1086, 319] width 112 height 14
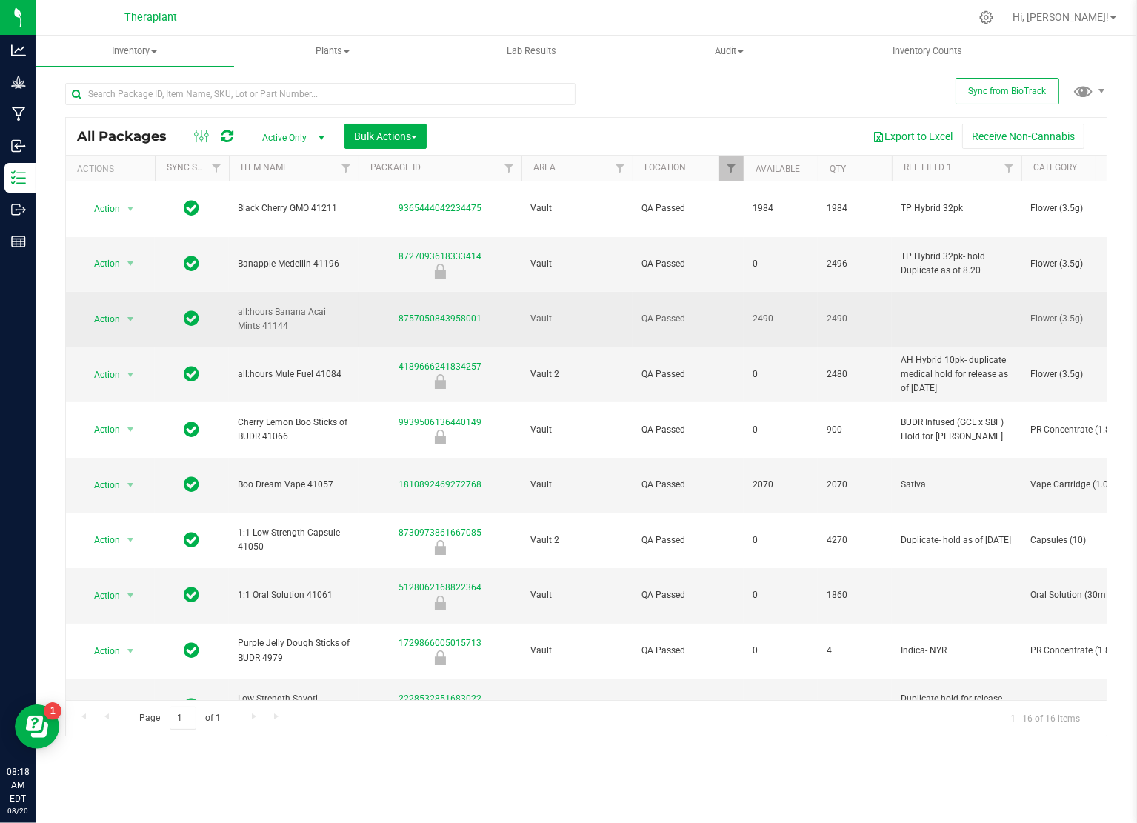
drag, startPoint x: 1052, startPoint y: 284, endPoint x: 300, endPoint y: 281, distance: 751.8
click at [300, 305] on span "all:hours Banana Acai Mints 41144" at bounding box center [294, 319] width 112 height 28
drag, startPoint x: 287, startPoint y: 295, endPoint x: 236, endPoint y: 278, distance: 53.2
click at [236, 292] on td "all:hours Banana Acai Mints 41144" at bounding box center [294, 320] width 130 height 56
copy span "all:hours Banana Acai Mints 41144"
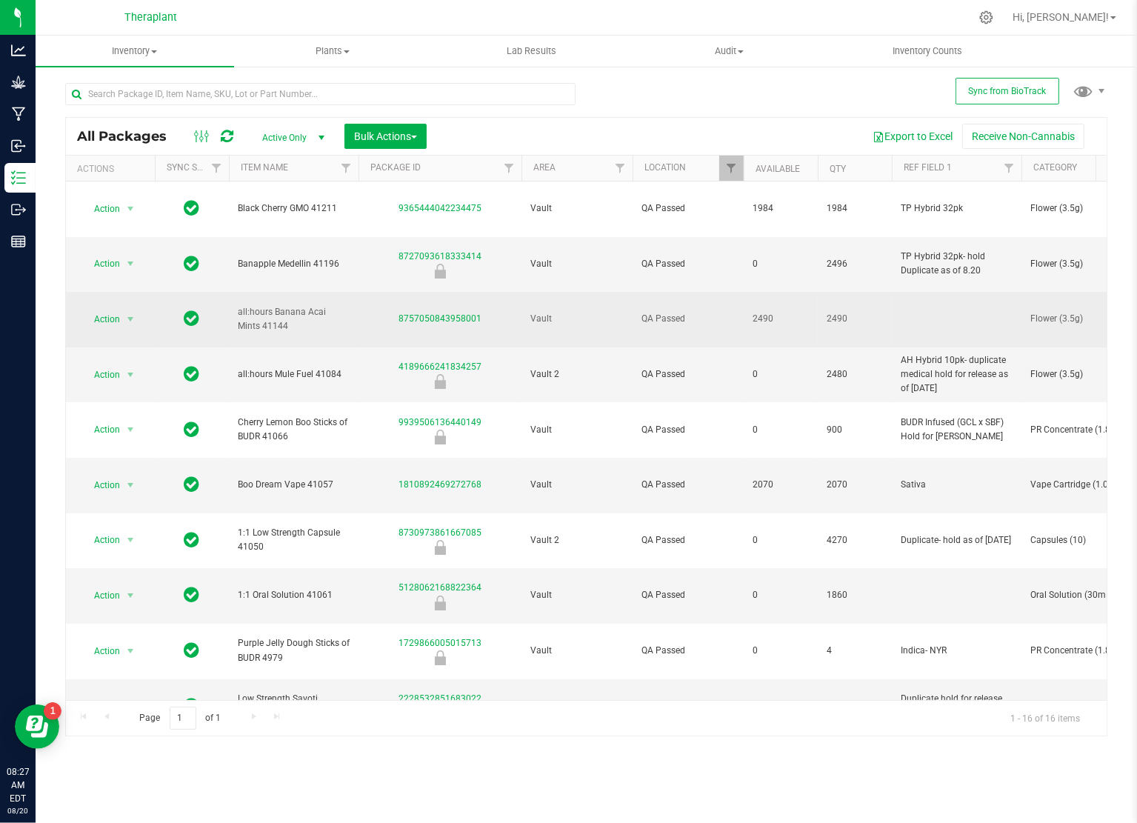
click at [842, 312] on span "2490" at bounding box center [855, 319] width 56 height 14
click at [840, 312] on span "2490" at bounding box center [855, 319] width 56 height 14
click at [841, 312] on span "2490" at bounding box center [855, 319] width 56 height 14
click at [838, 312] on span "2490" at bounding box center [855, 319] width 56 height 14
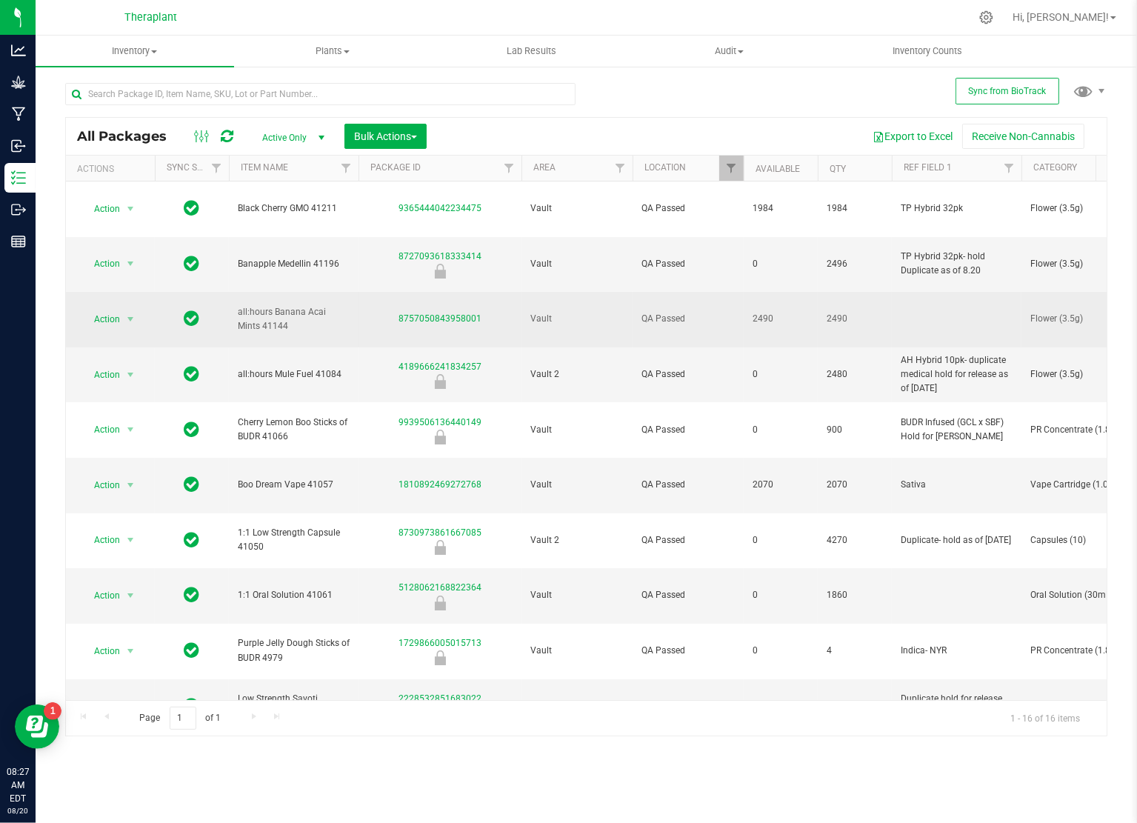
copy span "2490"
click at [951, 292] on td at bounding box center [957, 320] width 130 height 56
click at [875, 312] on span "2490" at bounding box center [855, 319] width 56 height 14
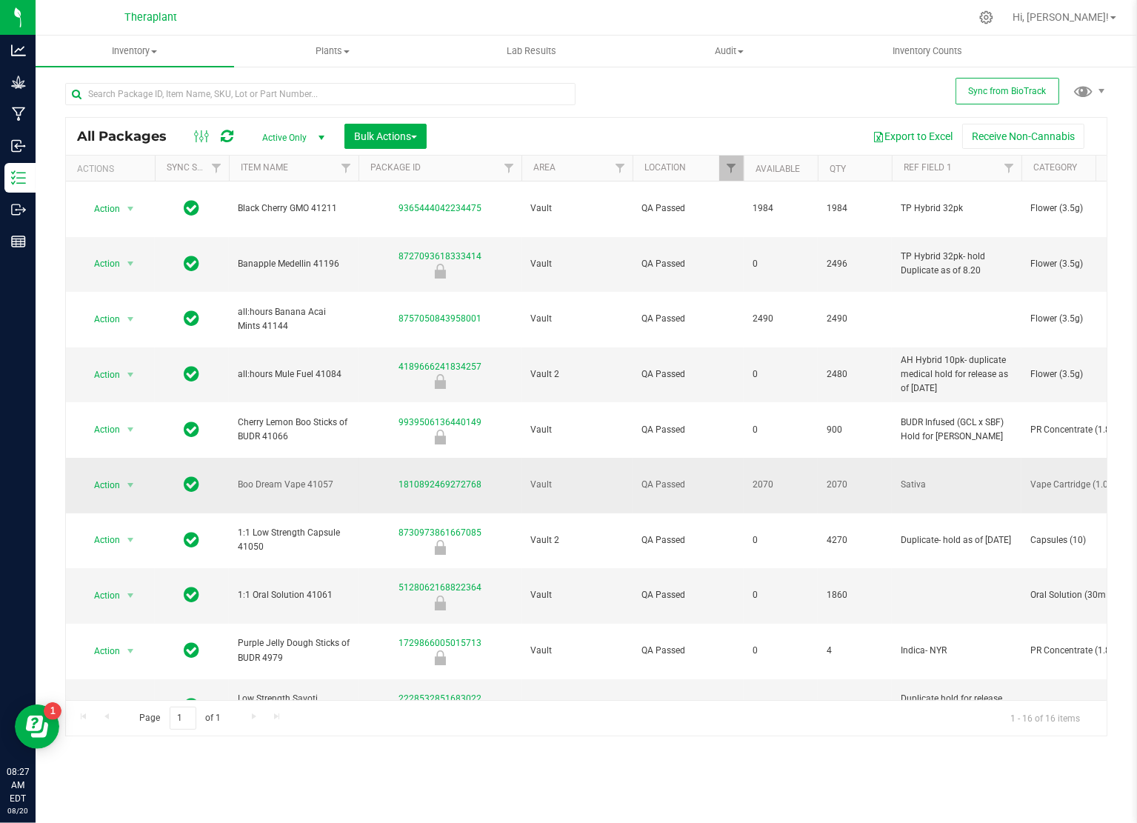
click at [1049, 478] on span "Vape Cartridge (1.0g)" at bounding box center [1086, 485] width 112 height 14
click at [1048, 478] on span "Vape Cartridge (1.0g)" at bounding box center [1086, 485] width 112 height 14
copy tr "Vape Cartridge (1.0g)"
click at [276, 478] on span "Boo Dream Vape 41057" at bounding box center [294, 485] width 112 height 14
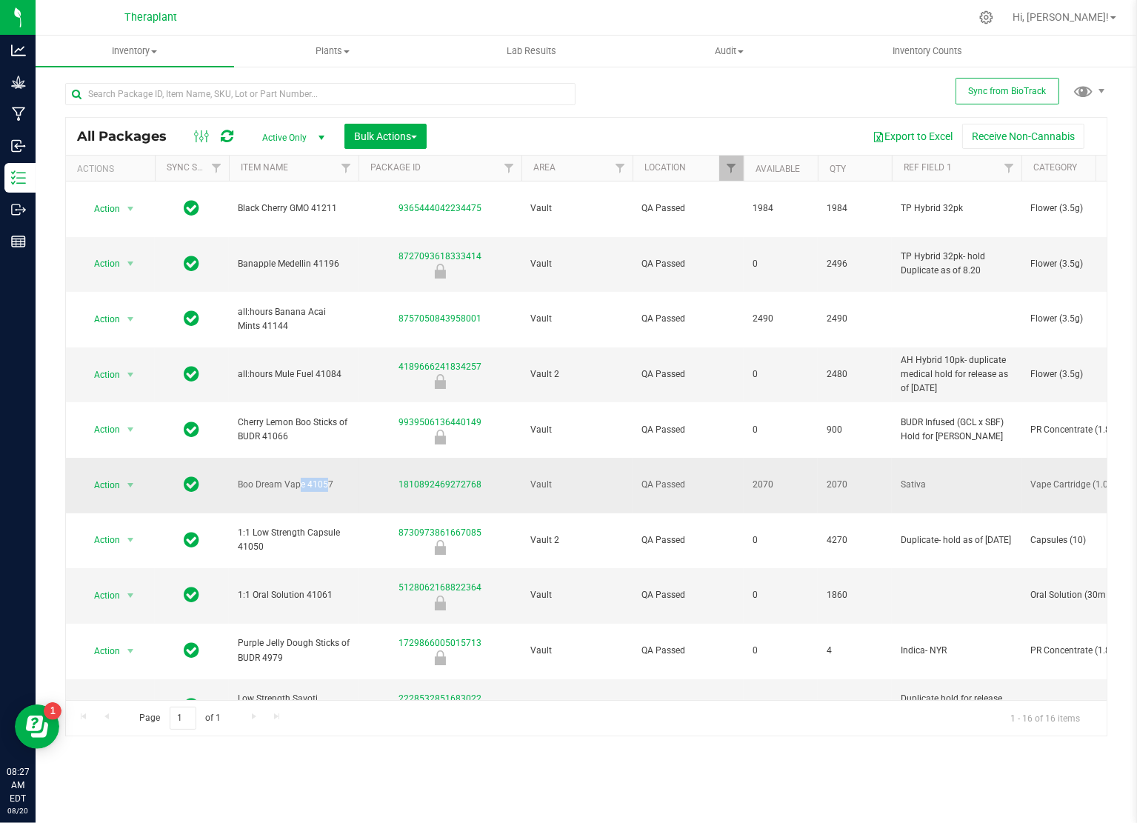
click at [276, 478] on span "Boo Dream Vape 41057" at bounding box center [294, 485] width 112 height 14
copy tr "Boo Dream Vape 41057"
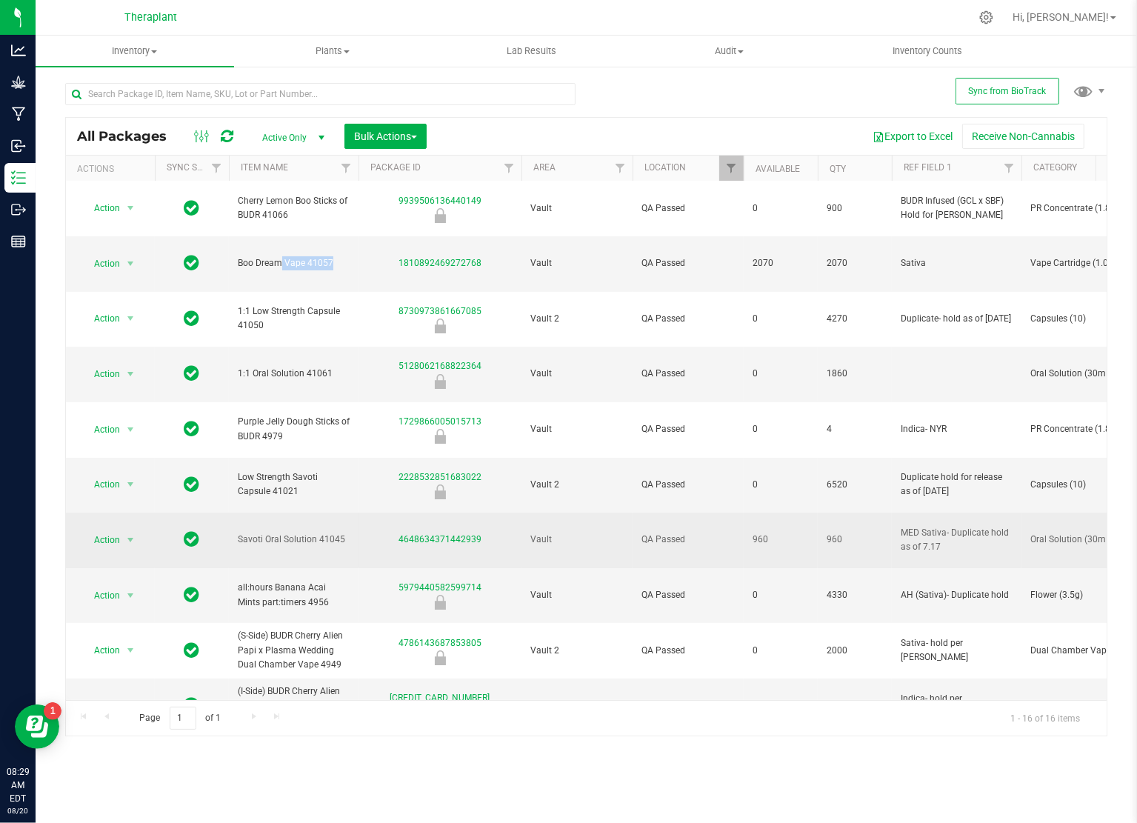
click at [1061, 533] on span "Oral Solution (30mL)" at bounding box center [1086, 540] width 112 height 14
click at [1063, 533] on span "Oral Solution (30mL)" at bounding box center [1086, 540] width 112 height 14
drag, startPoint x: 1064, startPoint y: 405, endPoint x: 1046, endPoint y: 397, distance: 19.6
click at [1047, 513] on td "Oral Solution (30mL)" at bounding box center [1086, 541] width 130 height 56
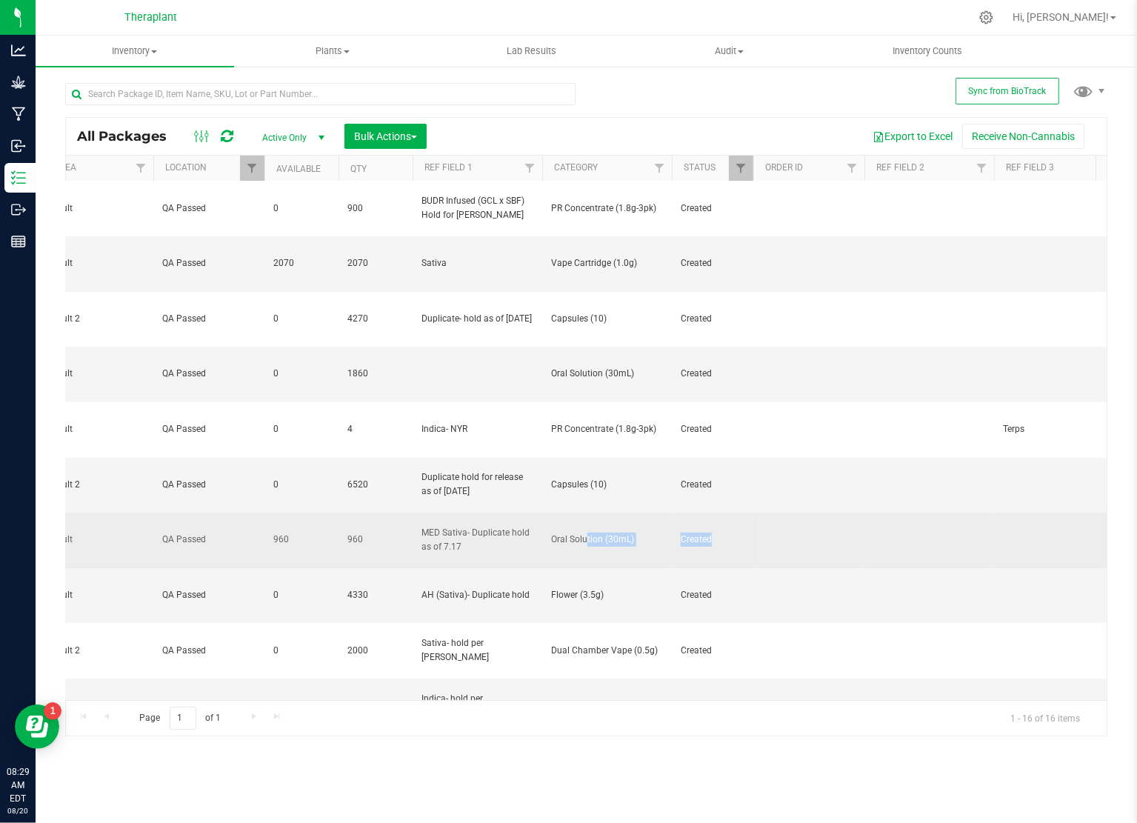
scroll to position [0, 593]
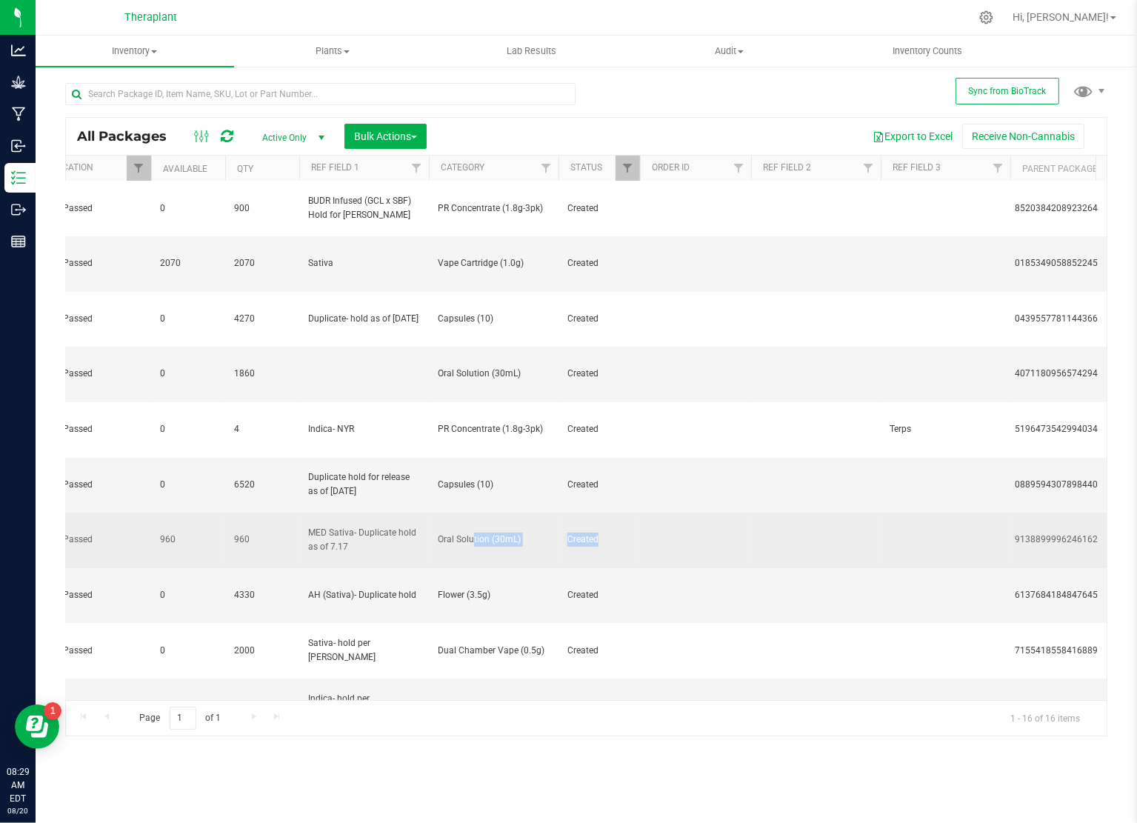
drag, startPoint x: 1027, startPoint y: 407, endPoint x: 518, endPoint y: 407, distance: 508.8
click at [518, 513] on td "Oral Solution (30mL)" at bounding box center [494, 541] width 130 height 56
copy span "Oral Solution (30mL)"
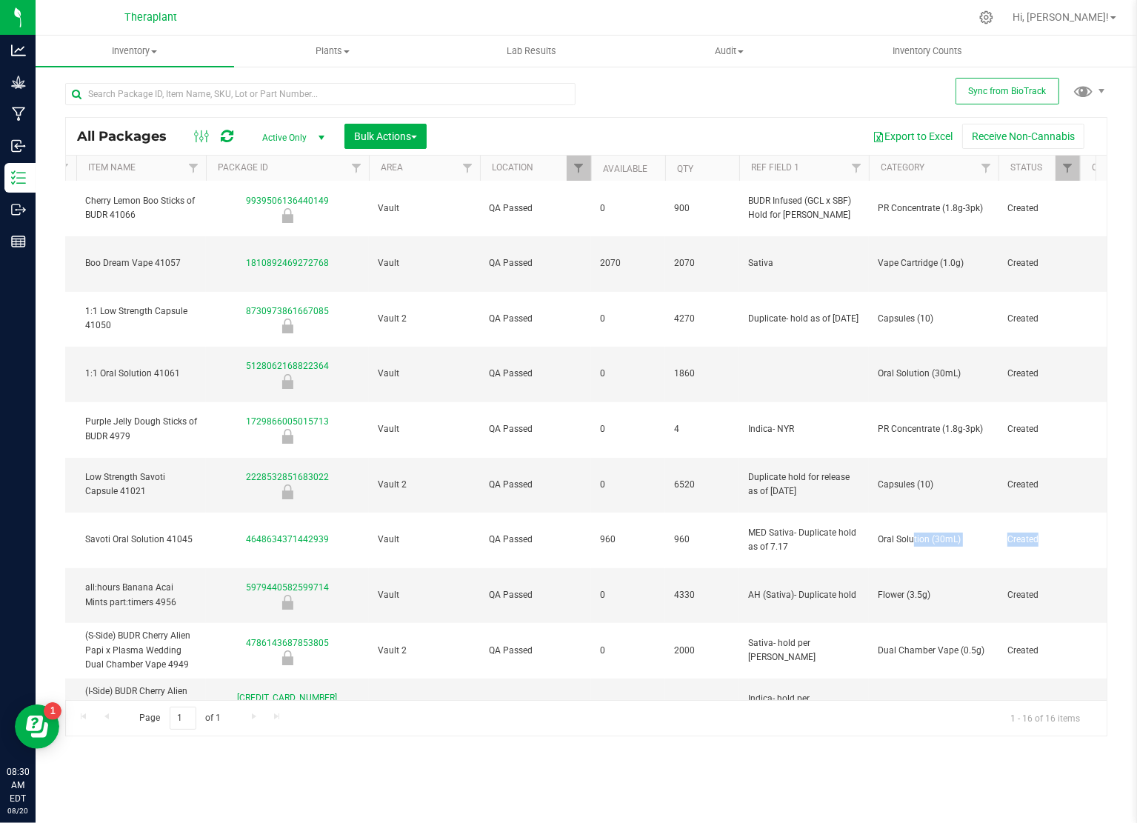
scroll to position [0, 0]
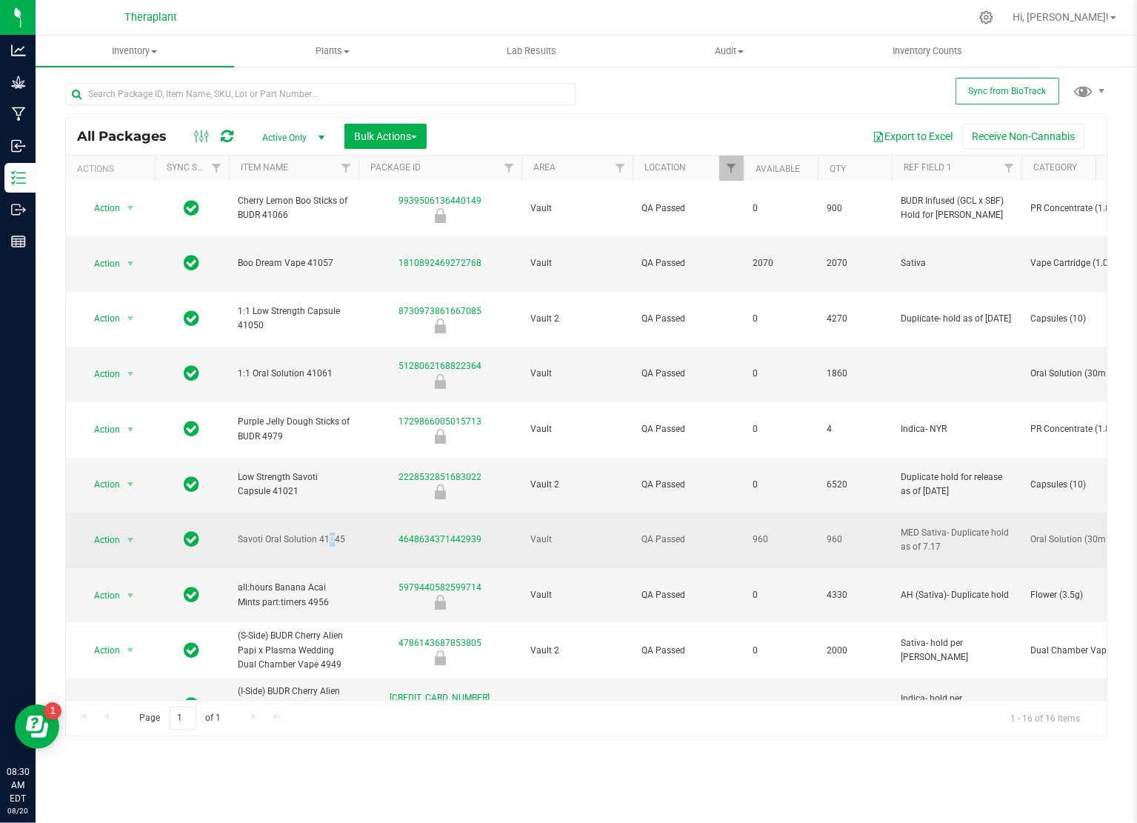
click at [293, 533] on span "Savoti Oral Solution 41045" at bounding box center [294, 540] width 112 height 14
copy tr "Savoti Oral Solution 41045"
click at [830, 533] on span "960" at bounding box center [855, 540] width 56 height 14
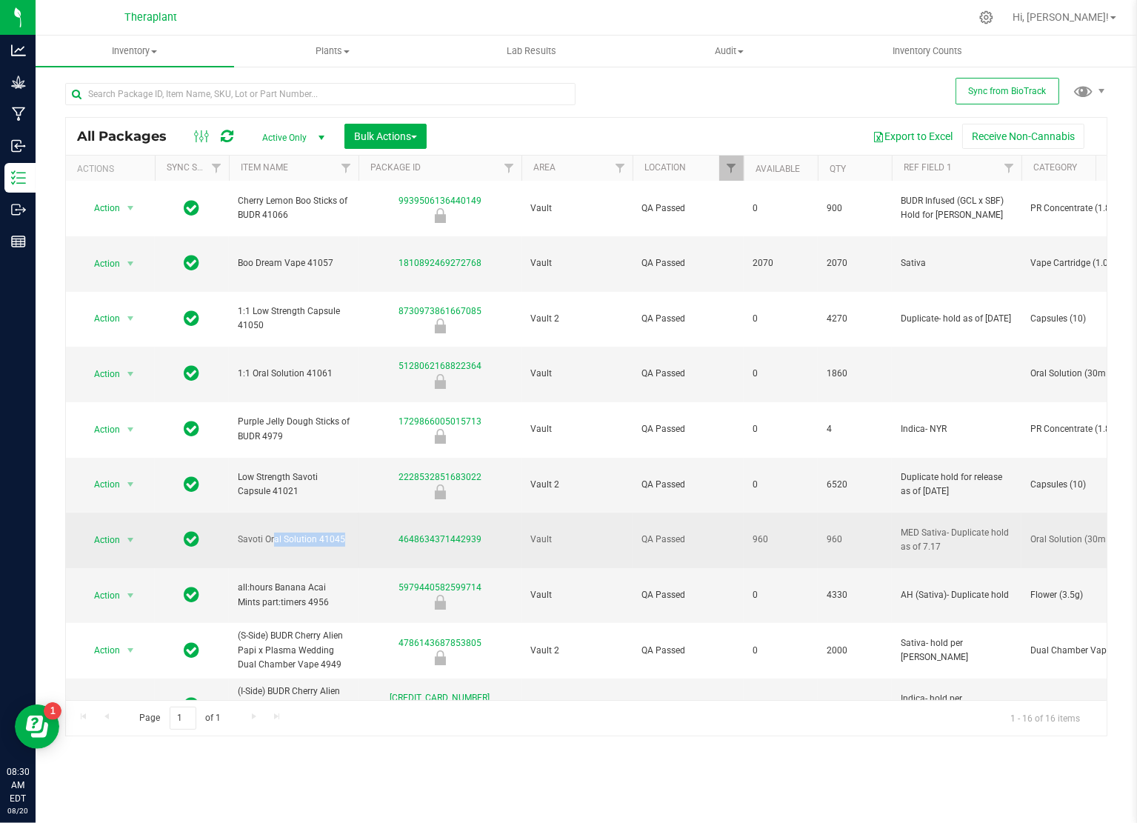
click at [830, 533] on span "960" at bounding box center [855, 540] width 56 height 14
copy tr "960"
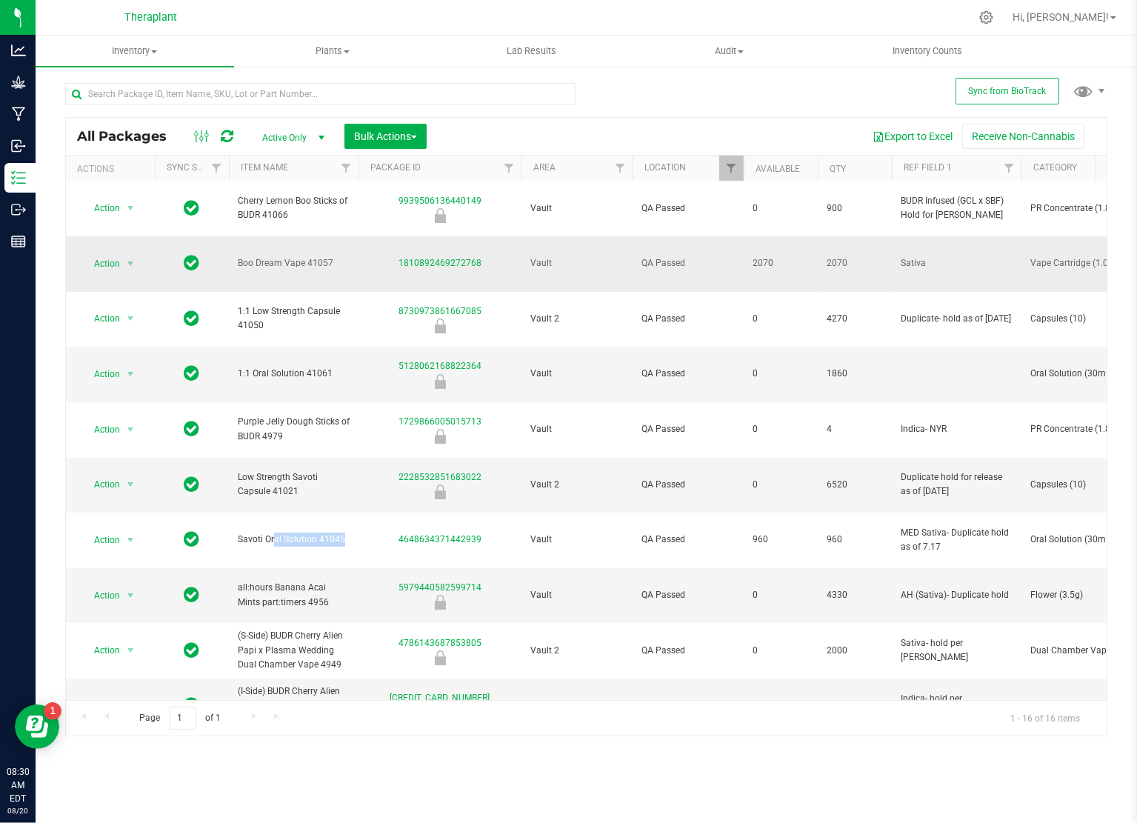
click at [835, 256] on span "2070" at bounding box center [855, 263] width 56 height 14
